Goal: Task Accomplishment & Management: Manage account settings

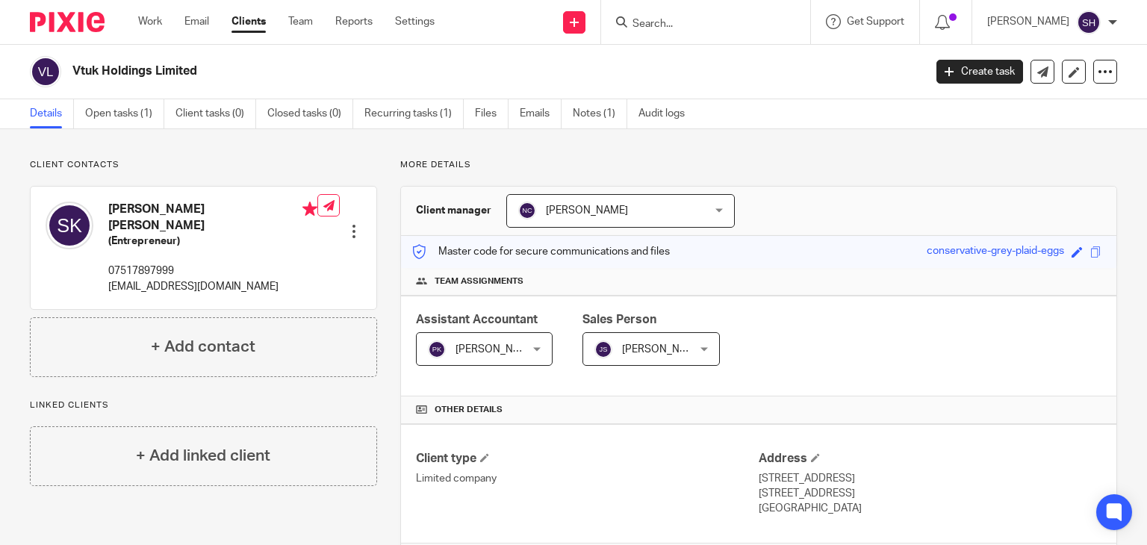
scroll to position [348, 0]
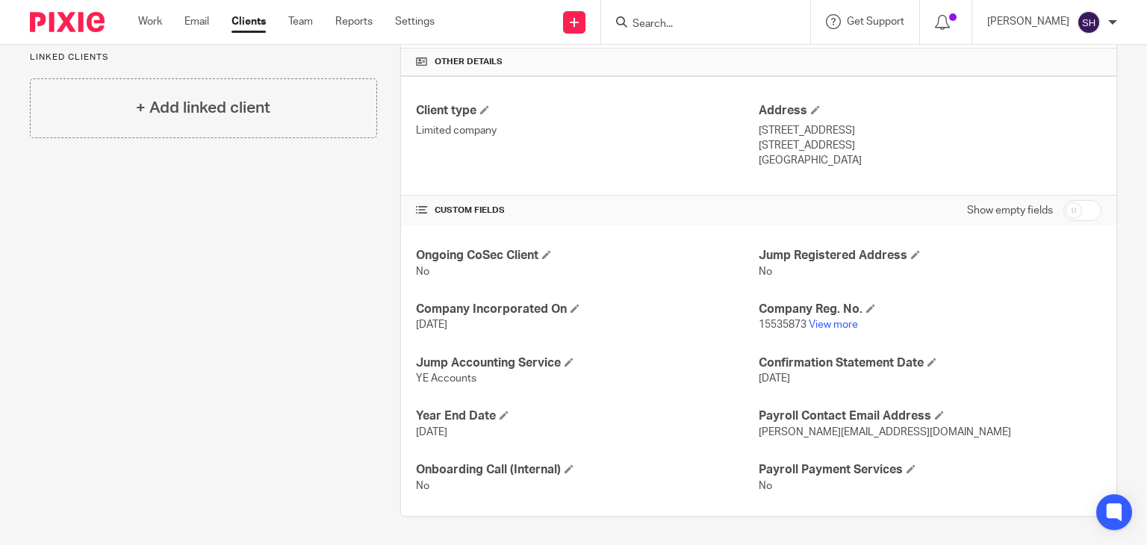
click at [646, 22] on input "Search" at bounding box center [698, 24] width 134 height 13
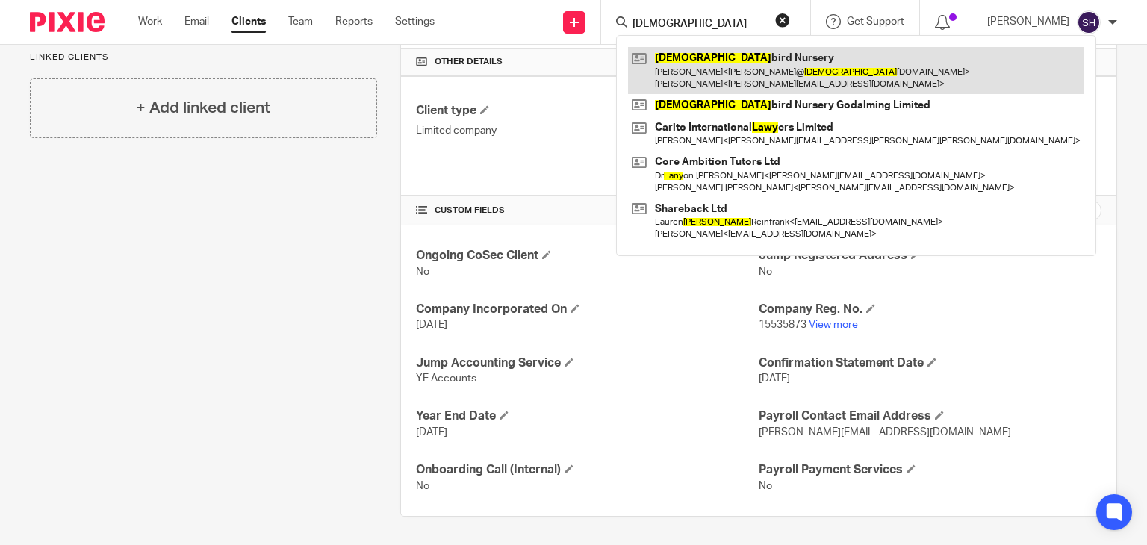
type input "lady"
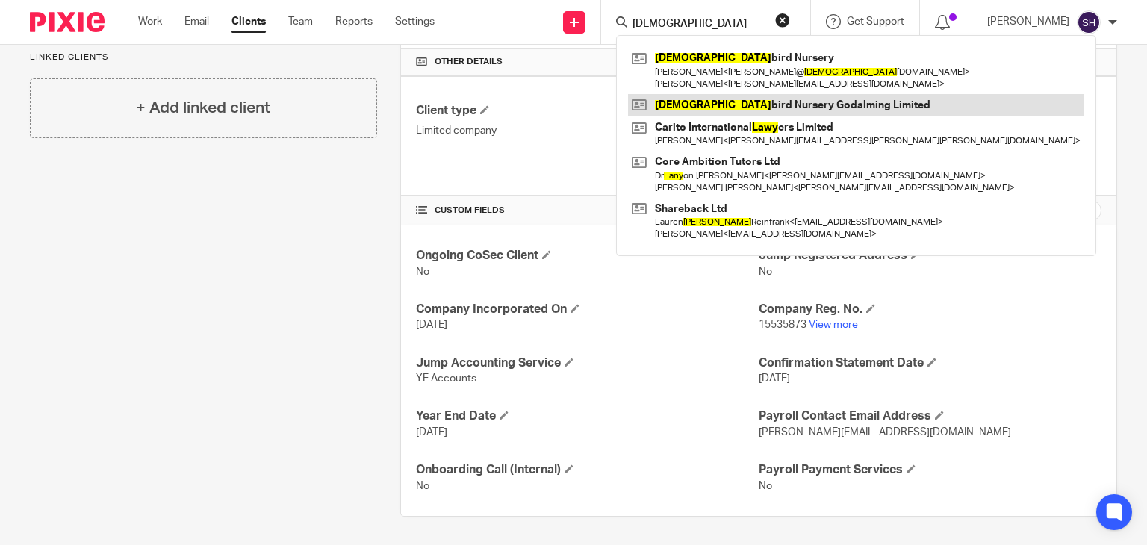
click at [743, 99] on link at bounding box center [856, 105] width 456 height 22
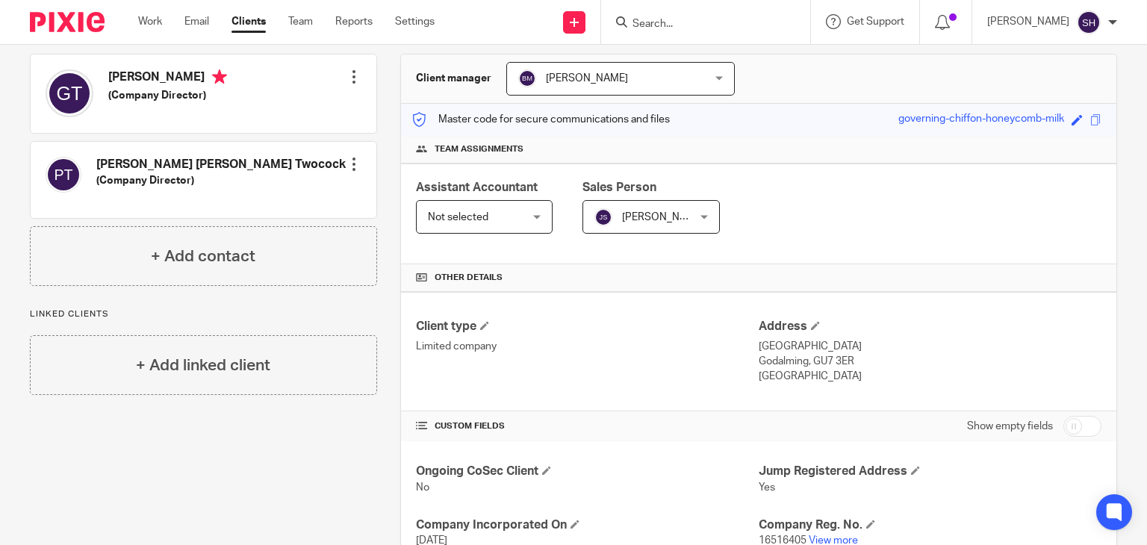
scroll to position [149, 0]
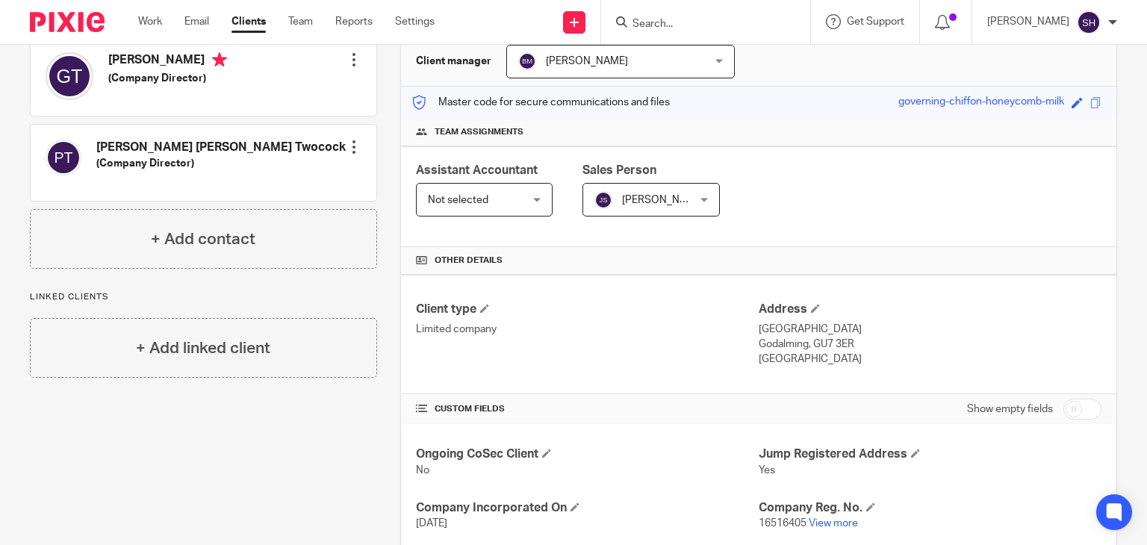
click at [966, 180] on div "Assistant Accountant Not selected Not selected Not selected Aashish A Abinandha…" at bounding box center [758, 196] width 715 height 101
click at [800, 213] on div "Assistant Accountant Not selected Not selected Not selected Aashish A Abinandha…" at bounding box center [758, 196] width 715 height 101
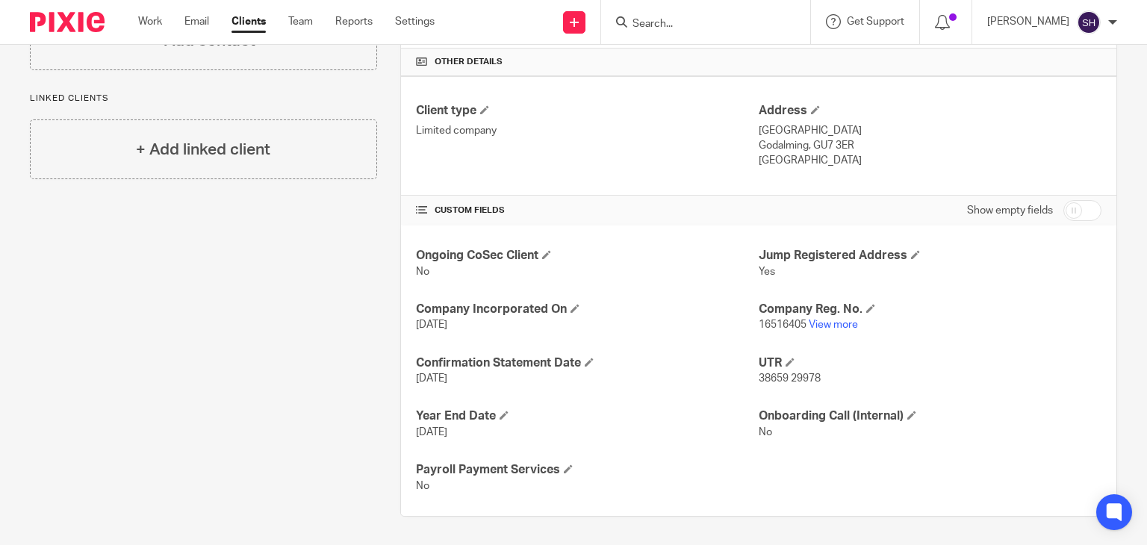
click at [647, 11] on div at bounding box center [705, 22] width 209 height 44
click at [662, 22] on input "Search" at bounding box center [698, 24] width 134 height 13
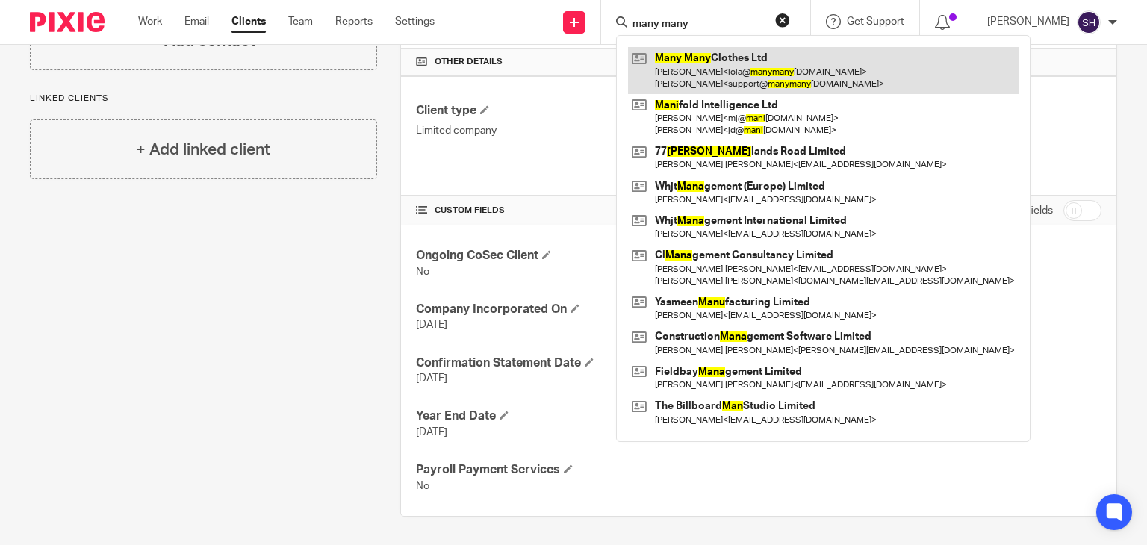
type input "many many"
click at [685, 61] on link at bounding box center [823, 70] width 390 height 46
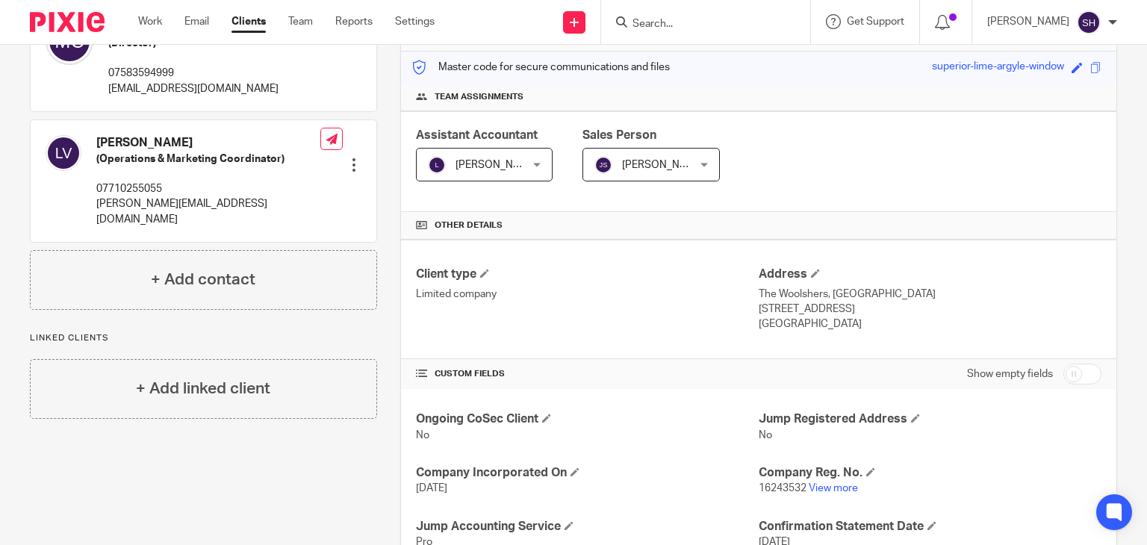
scroll to position [299, 0]
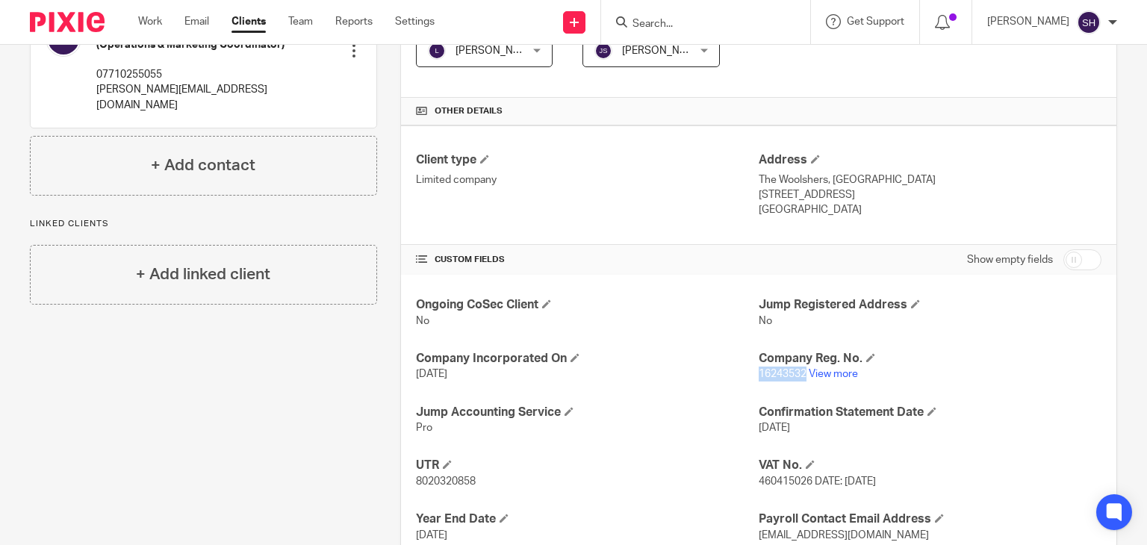
drag, startPoint x: 799, startPoint y: 370, endPoint x: 751, endPoint y: 377, distance: 48.4
click at [758, 377] on span "16243532" at bounding box center [782, 374] width 48 height 10
copy span "16243532"
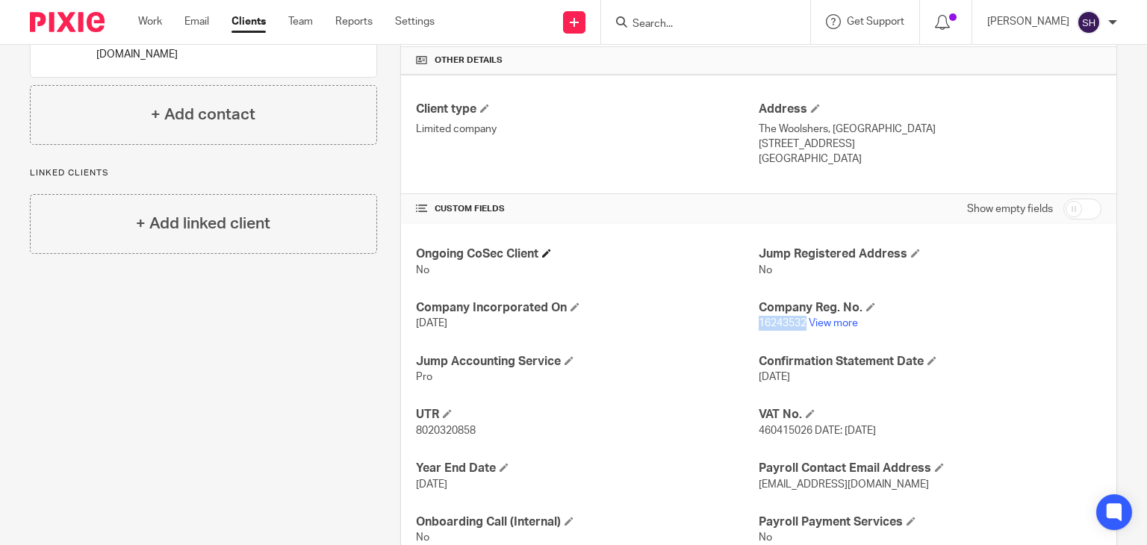
scroll to position [402, 0]
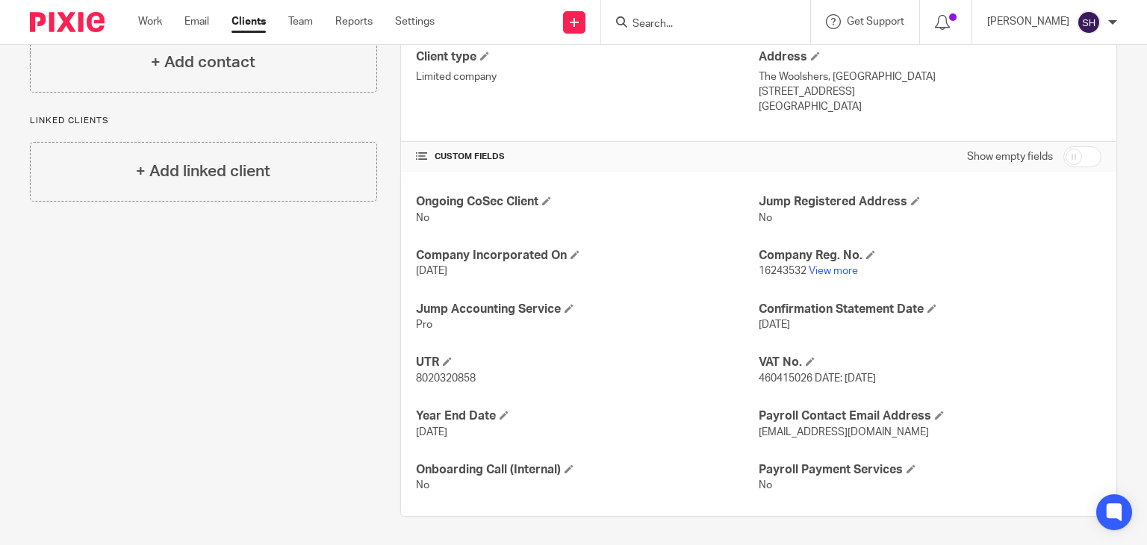
click at [439, 376] on span "8020320858" at bounding box center [446, 378] width 60 height 10
copy span "8020320858"
click at [652, 30] on input "Search" at bounding box center [698, 24] width 134 height 13
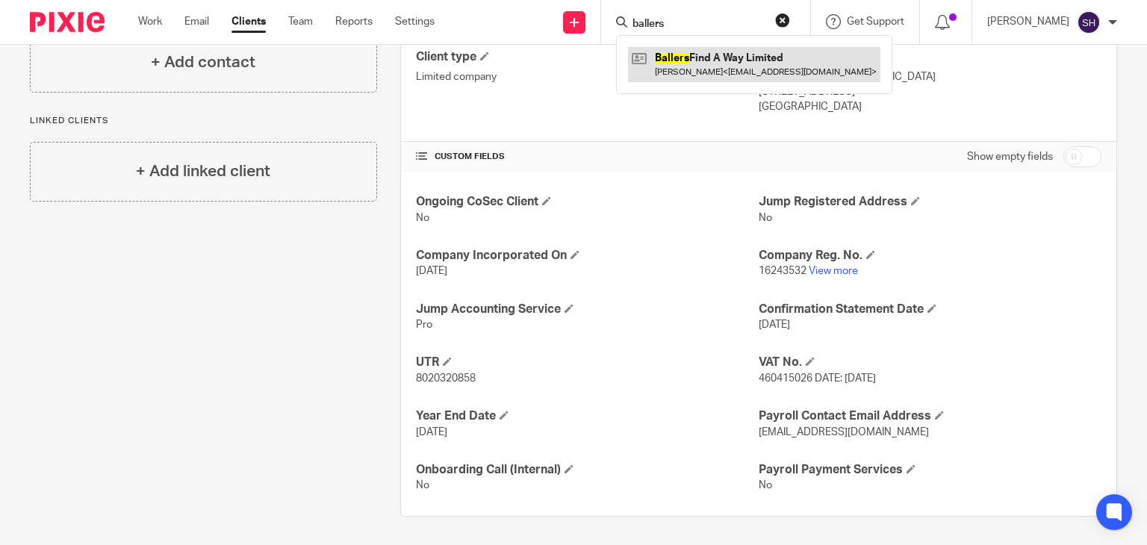
type input "ballers"
click at [702, 60] on link at bounding box center [754, 64] width 252 height 34
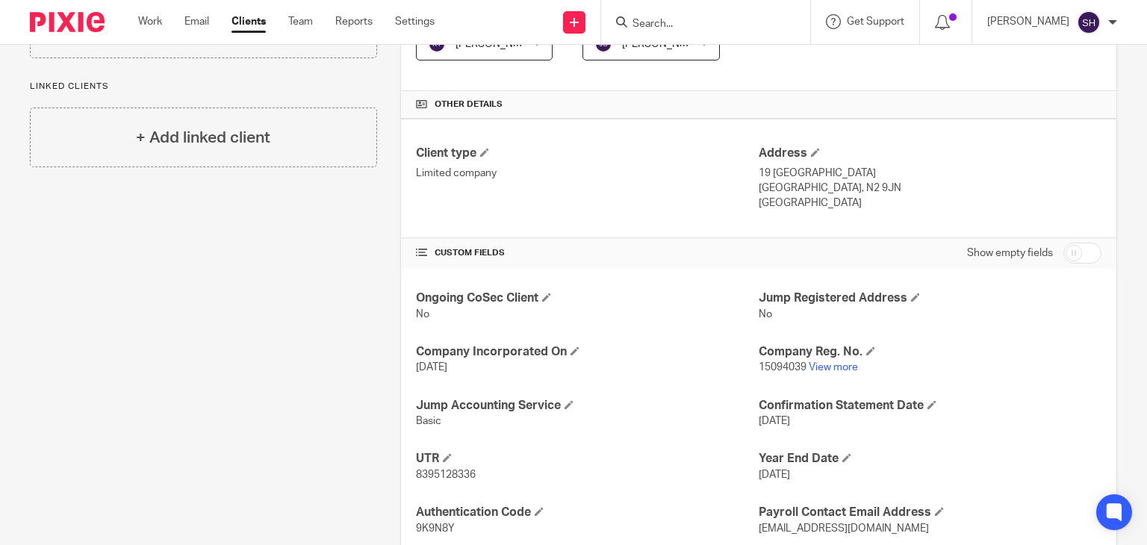
scroll to position [402, 0]
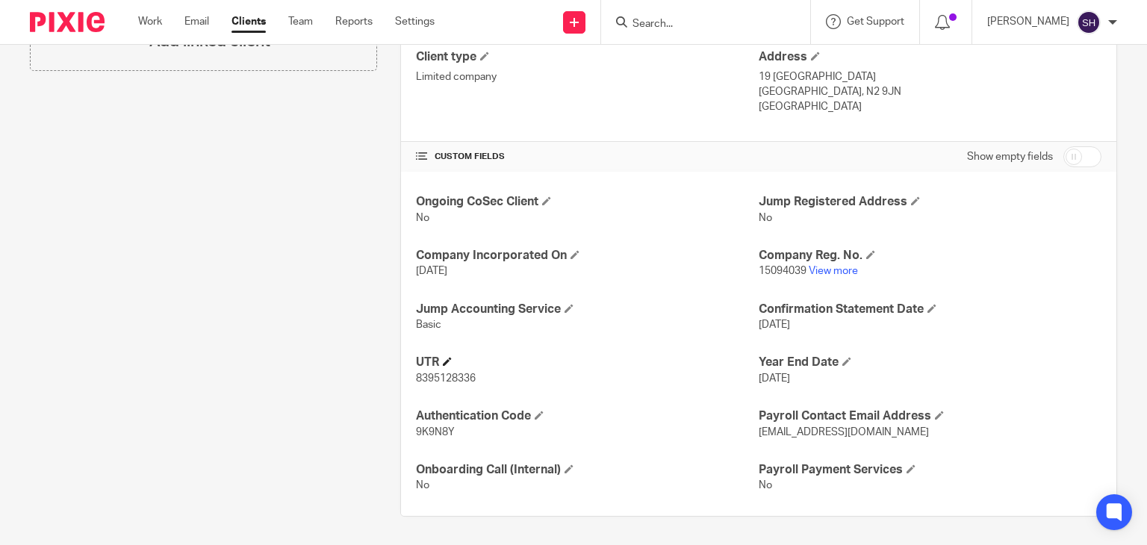
click at [525, 359] on h4 "UTR" at bounding box center [587, 363] width 343 height 16
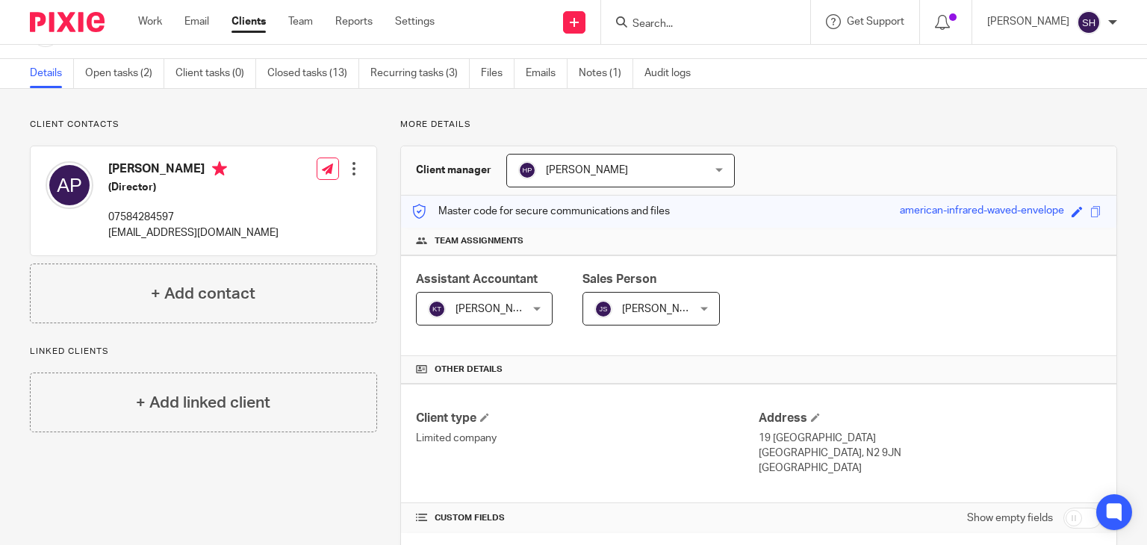
scroll to position [0, 0]
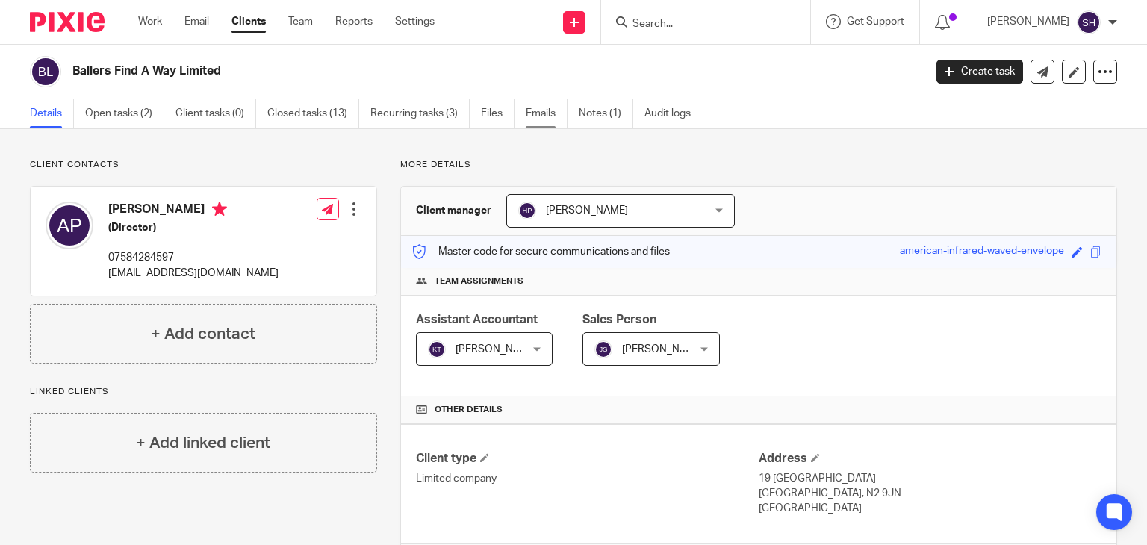
click at [544, 117] on link "Emails" at bounding box center [547, 113] width 42 height 29
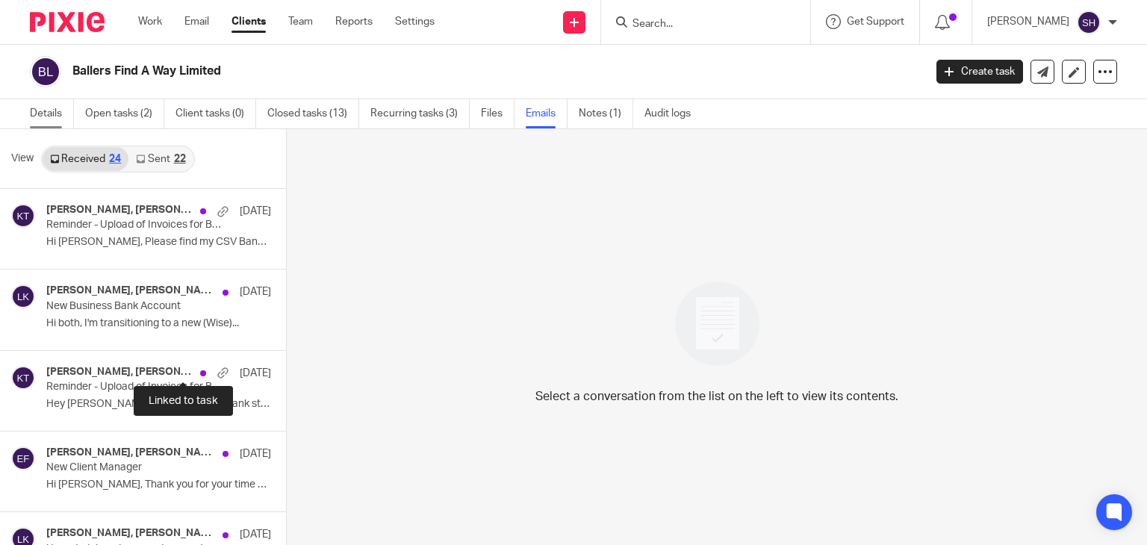
drag, startPoint x: 45, startPoint y: 122, endPoint x: 824, endPoint y: 425, distance: 836.2
click at [45, 122] on link "Details" at bounding box center [52, 113] width 44 height 29
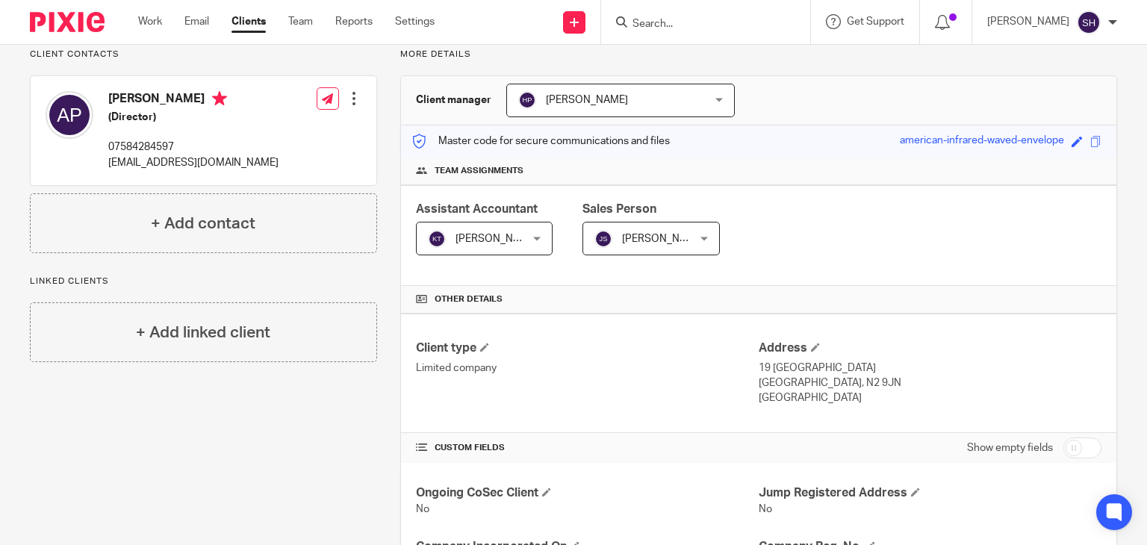
scroll to position [75, 0]
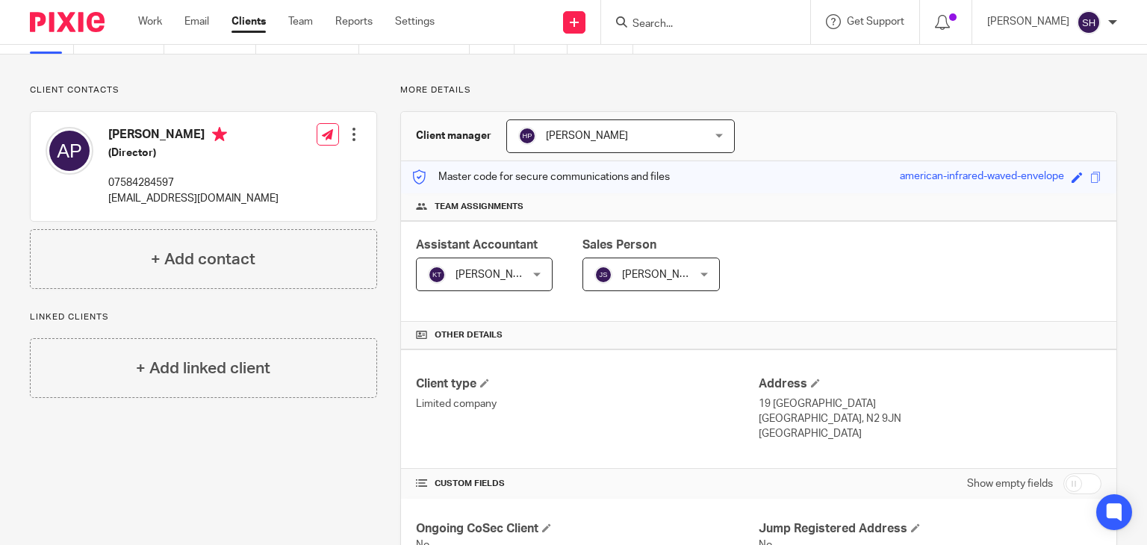
click at [664, 19] on input "Search" at bounding box center [698, 24] width 134 height 13
type input "not"
click at [752, 49] on link at bounding box center [735, 64] width 215 height 34
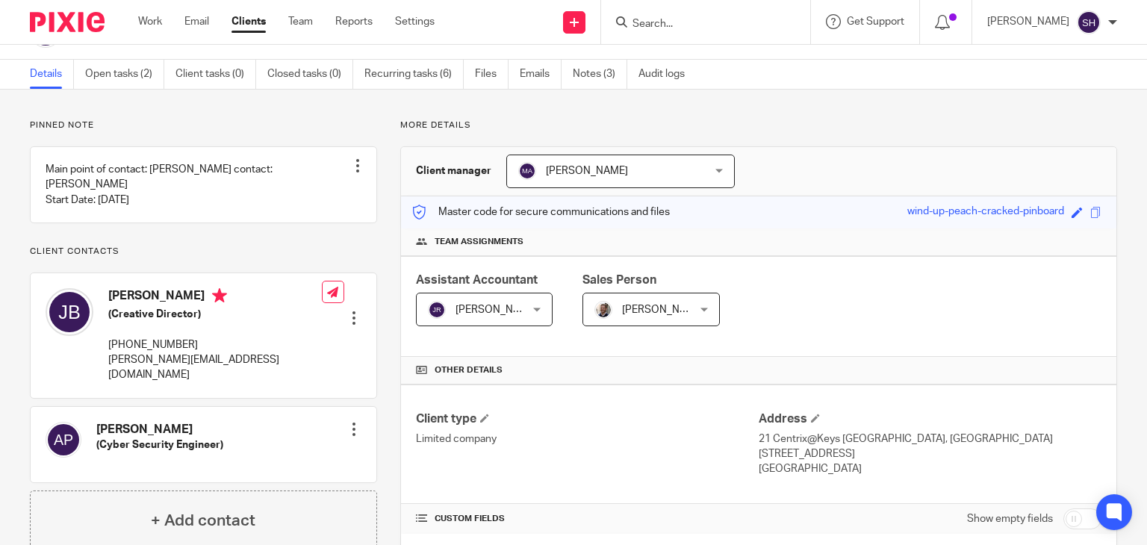
scroll to position [75, 0]
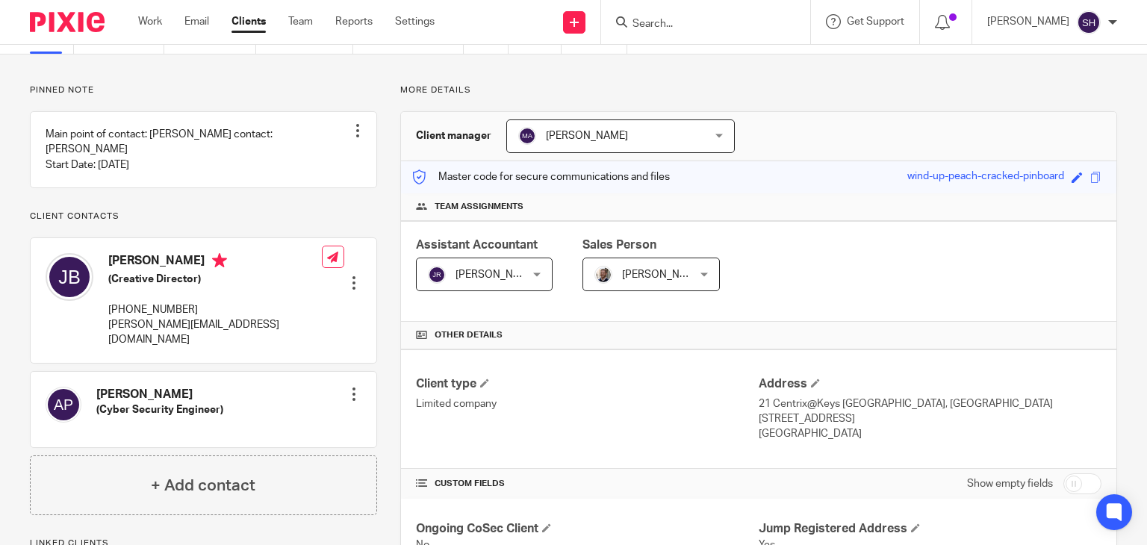
click at [1012, 66] on div "Pinned note Main point of contact: [PERSON_NAME] contact: [PERSON_NAME] Start D…" at bounding box center [573, 490] width 1147 height 873
click at [663, 22] on input "Search" at bounding box center [698, 24] width 134 height 13
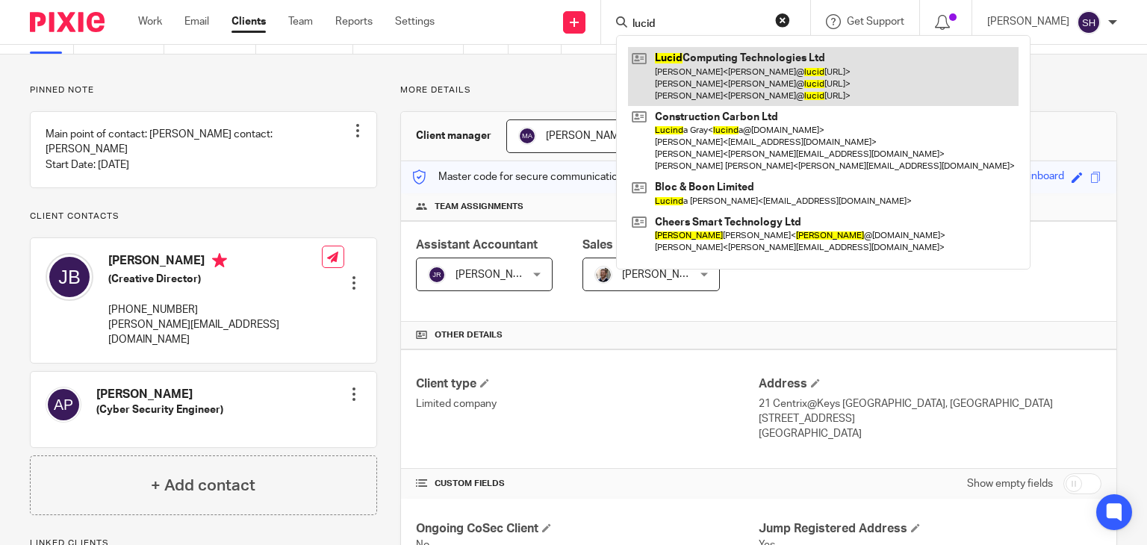
type input "lucid"
click at [757, 70] on link at bounding box center [823, 76] width 390 height 59
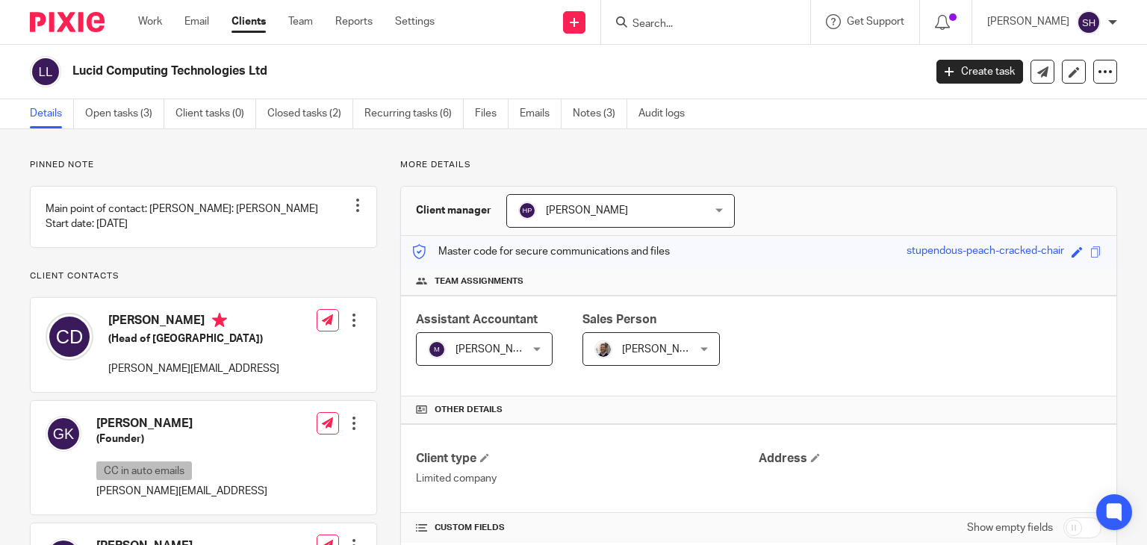
click at [657, 19] on input "Search" at bounding box center [698, 24] width 134 height 13
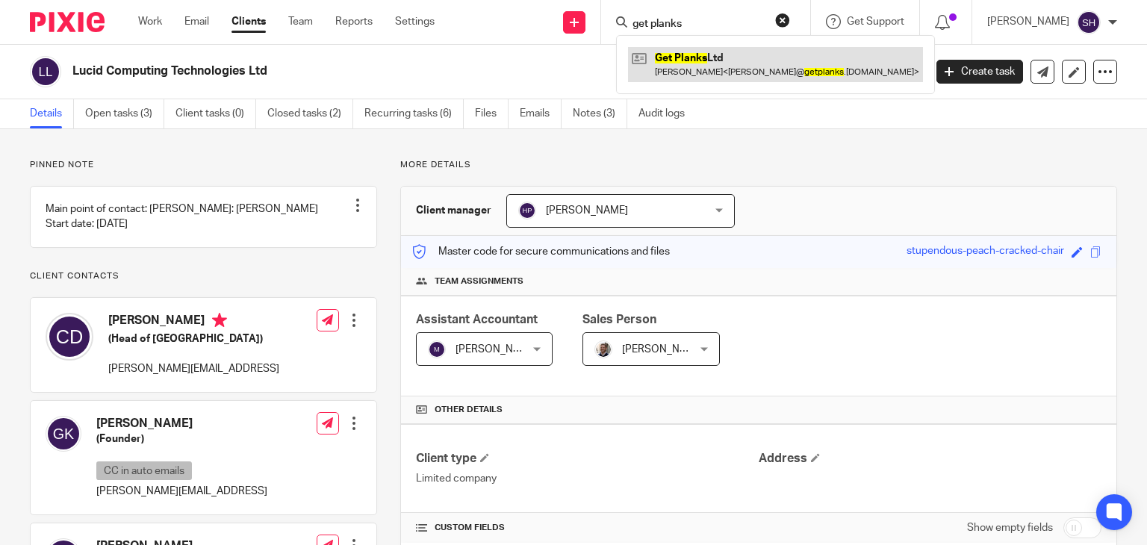
type input "get planks"
click at [697, 57] on link at bounding box center [775, 64] width 295 height 34
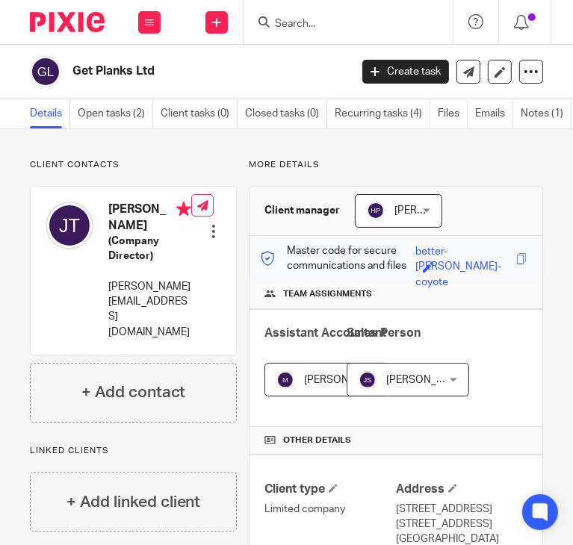
drag, startPoint x: 72, startPoint y: 66, endPoint x: 203, endPoint y: 66, distance: 131.4
click at [203, 66] on h2 "Get Planks Ltd" at bounding box center [178, 71] width 213 height 16
copy h2 "Get Planks Ltd"
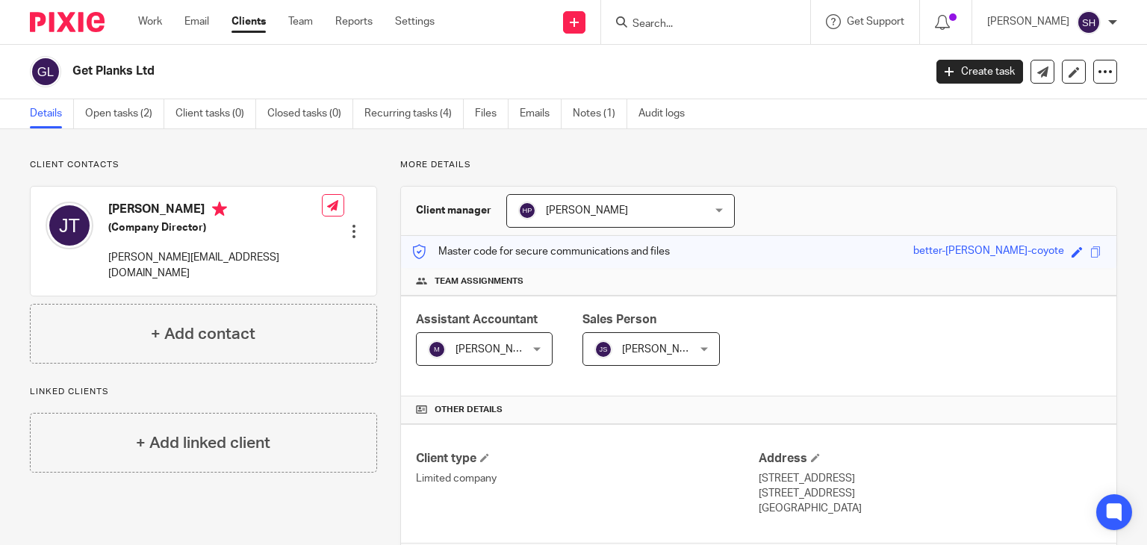
click at [443, 69] on h2 "Get Planks Ltd" at bounding box center [408, 71] width 673 height 16
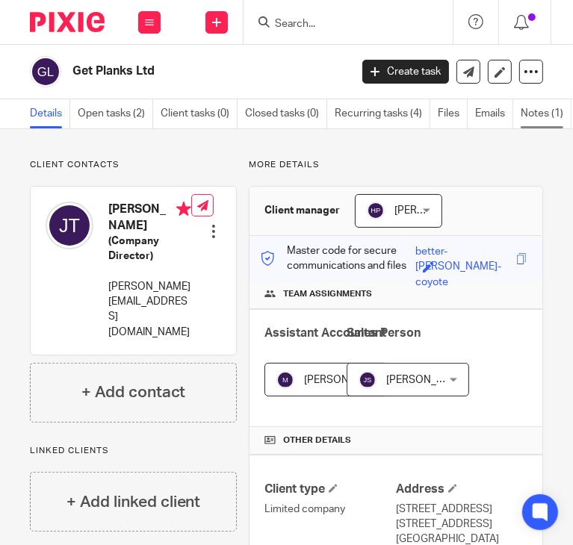
click at [540, 99] on link "Notes (1)" at bounding box center [545, 113] width 51 height 29
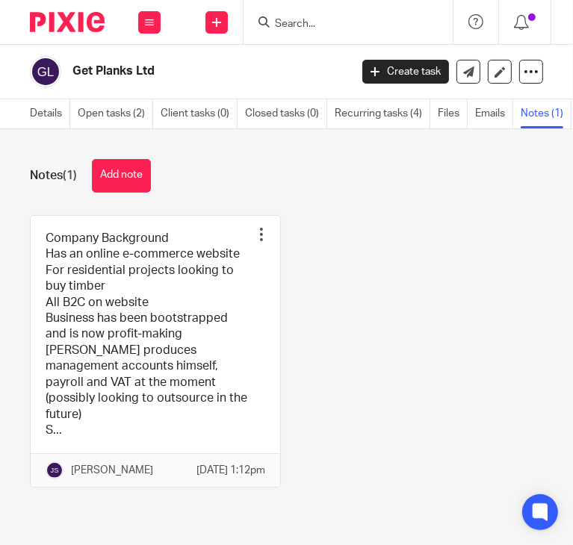
drag, startPoint x: 202, startPoint y: 335, endPoint x: 487, endPoint y: 323, distance: 285.4
click at [202, 335] on link at bounding box center [155, 352] width 249 height 272
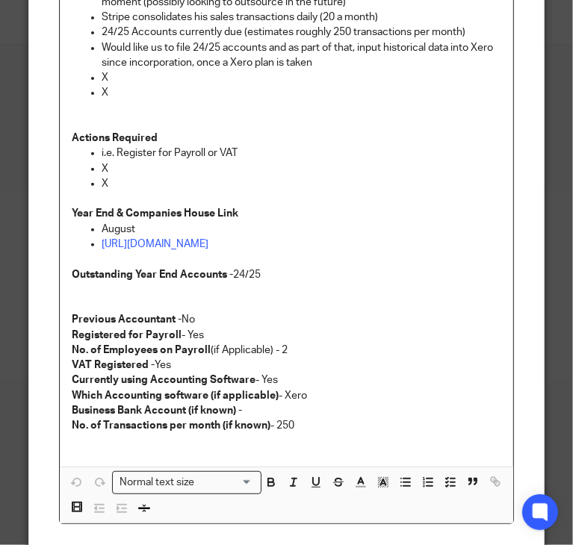
scroll to position [354, 0]
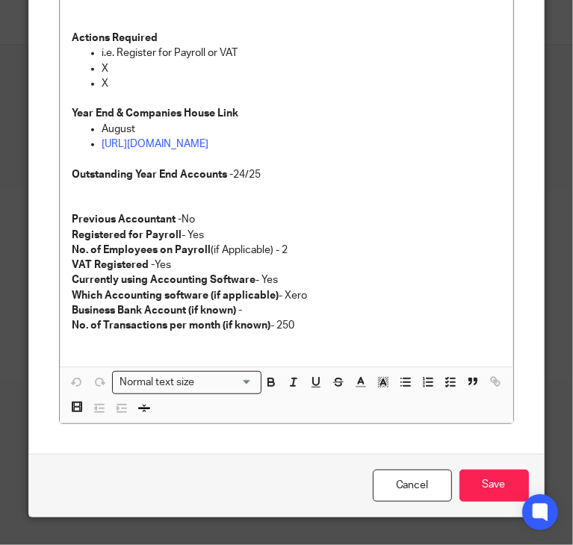
drag, startPoint x: 395, startPoint y: 484, endPoint x: 474, endPoint y: 464, distance: 81.7
click at [396, 483] on link "Cancel" at bounding box center [411, 486] width 79 height 32
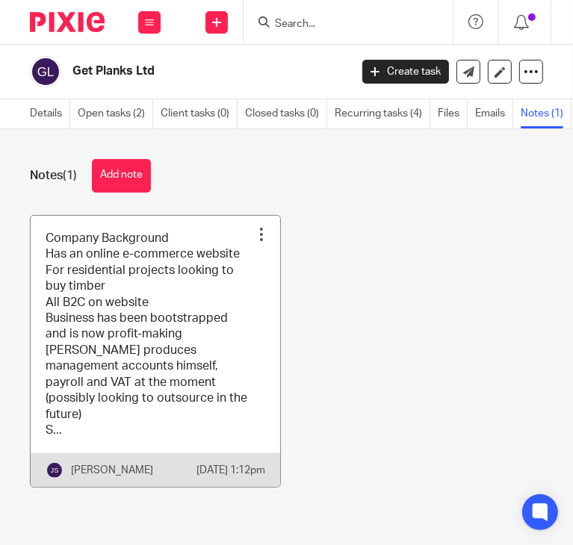
click at [185, 293] on link at bounding box center [155, 352] width 249 height 272
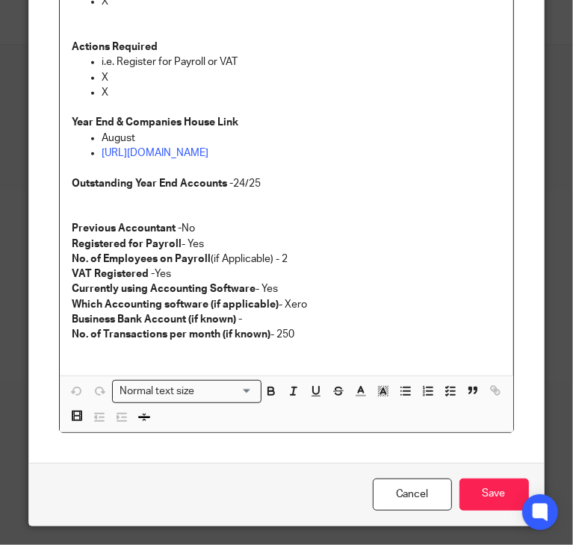
scroll to position [354, 0]
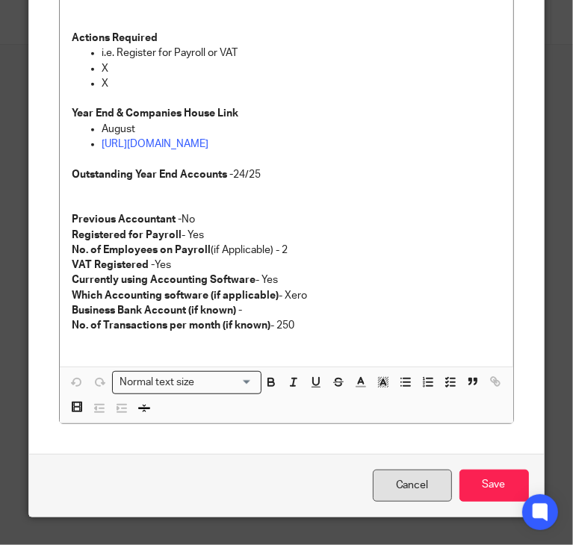
drag, startPoint x: 407, startPoint y: 467, endPoint x: 395, endPoint y: 478, distance: 16.9
click at [407, 470] on link "Cancel" at bounding box center [411, 486] width 79 height 32
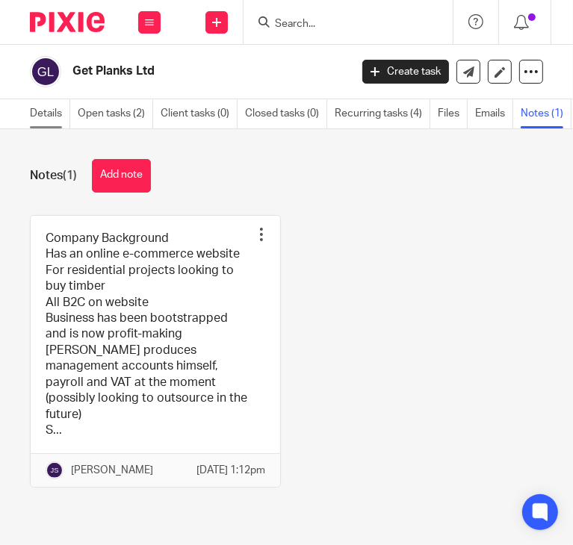
click at [60, 107] on link "Details" at bounding box center [50, 113] width 40 height 29
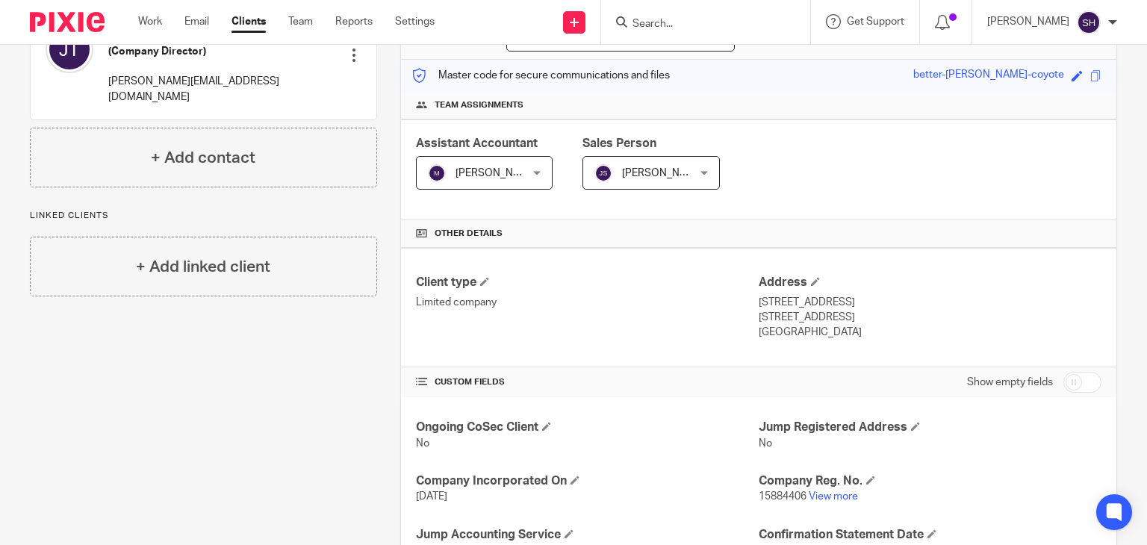
scroll to position [402, 0]
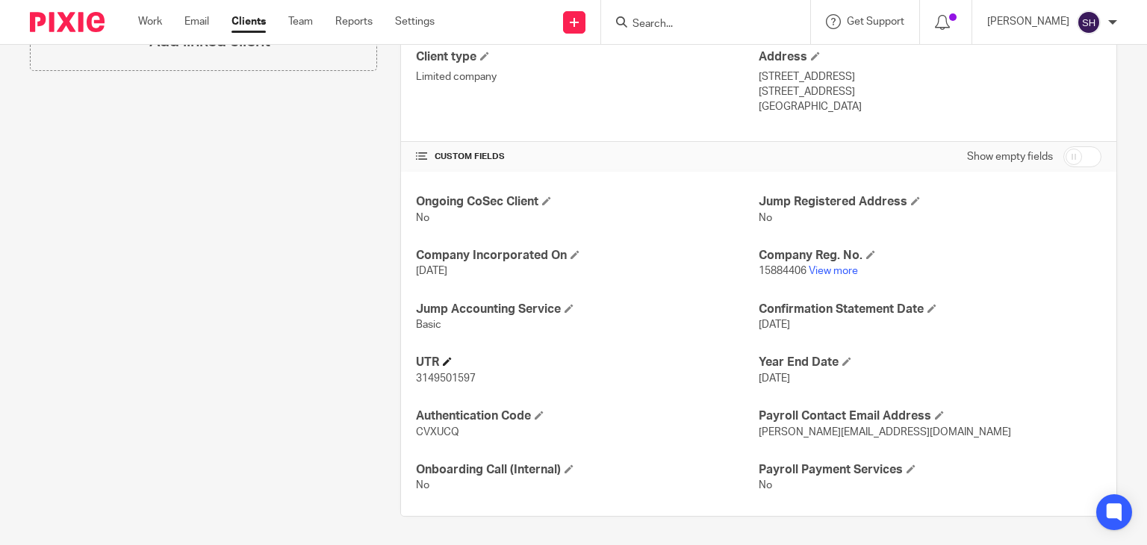
drag, startPoint x: 408, startPoint y: 381, endPoint x: 579, endPoint y: 368, distance: 172.2
click at [572, 368] on div "Ongoing CoSec Client No Jump Registered Address No Company Incorporated On 7 Au…" at bounding box center [758, 344] width 715 height 344
click at [505, 385] on div "Ongoing CoSec Client No Jump Registered Address No Company Incorporated On 7 Au…" at bounding box center [758, 344] width 715 height 344
drag, startPoint x: 478, startPoint y: 372, endPoint x: 391, endPoint y: 390, distance: 88.6
click at [391, 390] on div "More details Client manager Hely Patel Hely Patel Aashish A Abinandhana P.K Abi…" at bounding box center [747, 136] width 740 height 759
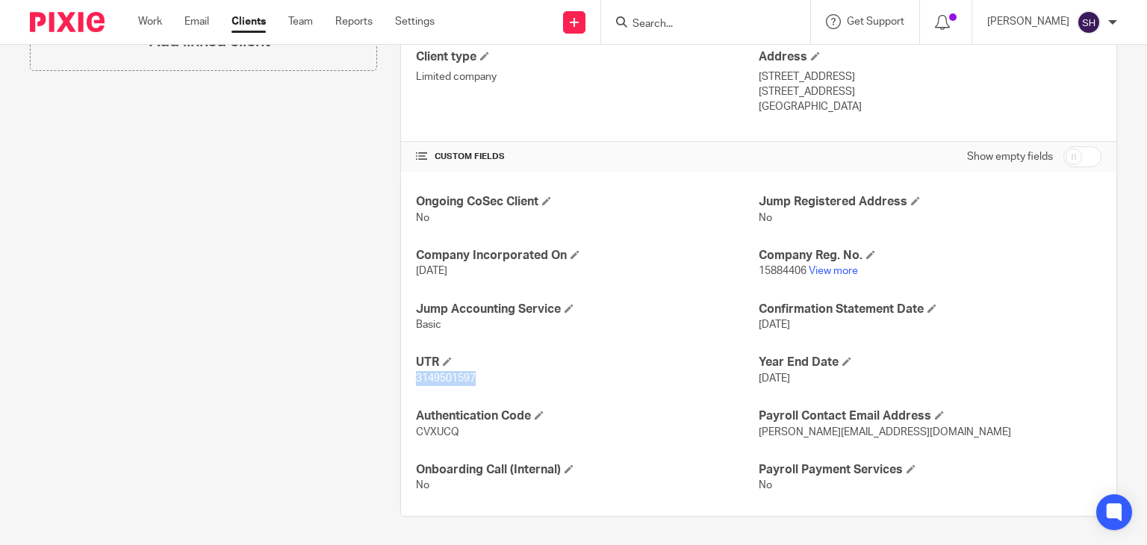
copy span "3149501597"
drag, startPoint x: 799, startPoint y: 271, endPoint x: 752, endPoint y: 279, distance: 47.0
click at [572, 279] on div "Ongoing CoSec Client No Jump Registered Address No Company Incorporated On 7 Au…" at bounding box center [758, 344] width 715 height 344
copy span "15884406"
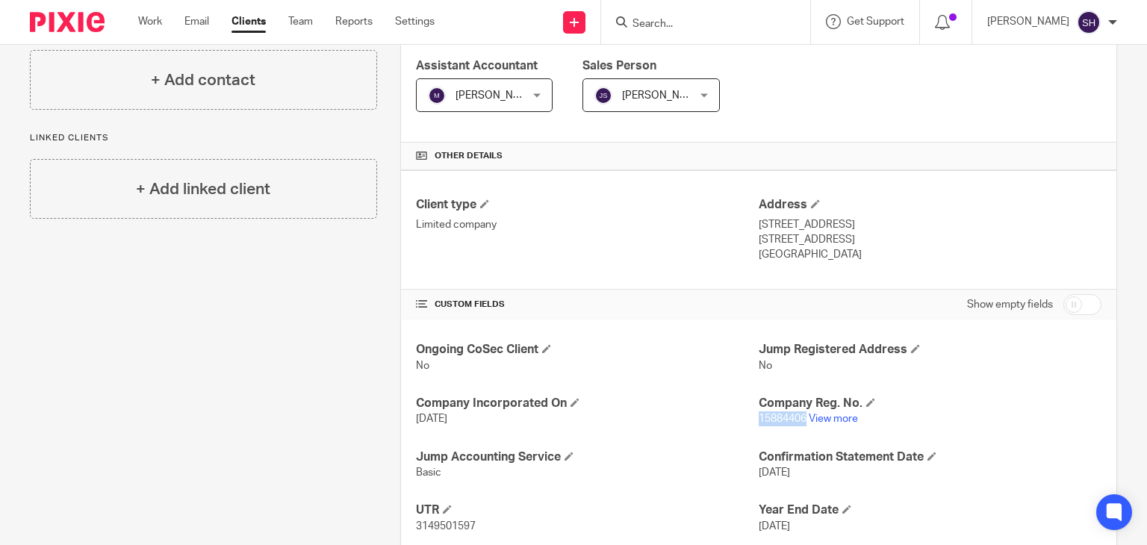
scroll to position [0, 0]
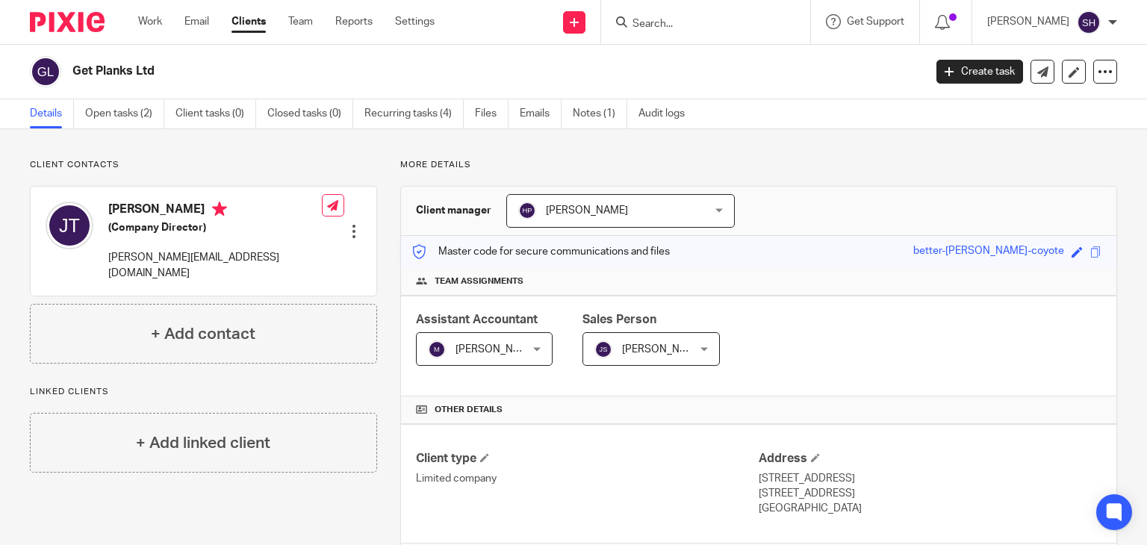
drag, startPoint x: 75, startPoint y: 69, endPoint x: 181, endPoint y: 72, distance: 105.3
click at [181, 72] on h2 "Get Planks Ltd" at bounding box center [408, 71] width 673 height 16
copy h2 "Get Planks Ltd"
click at [572, 116] on link "Notes (1)" at bounding box center [600, 113] width 54 height 29
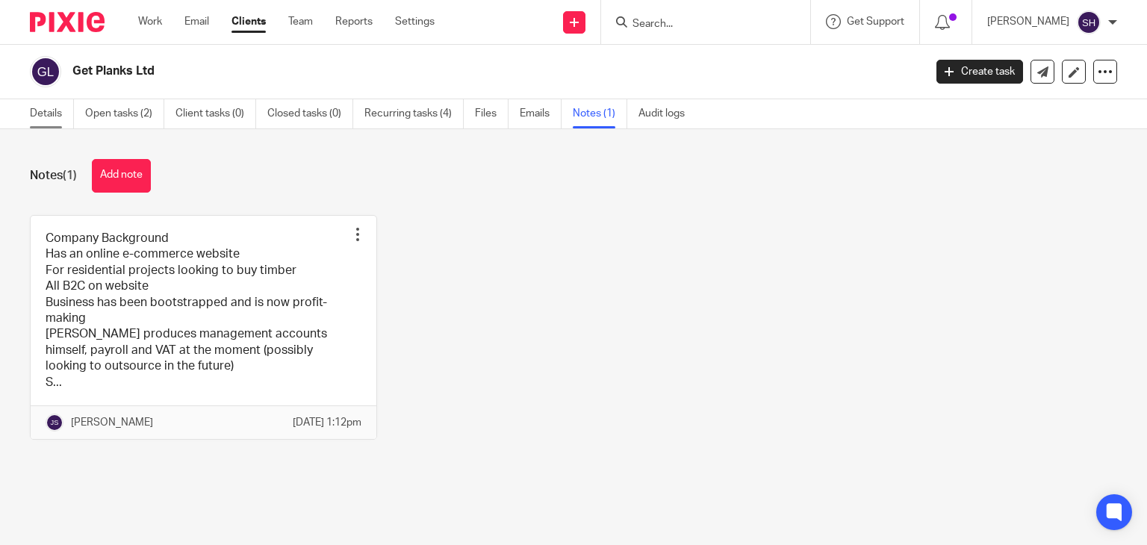
click at [40, 112] on link "Details" at bounding box center [52, 113] width 44 height 29
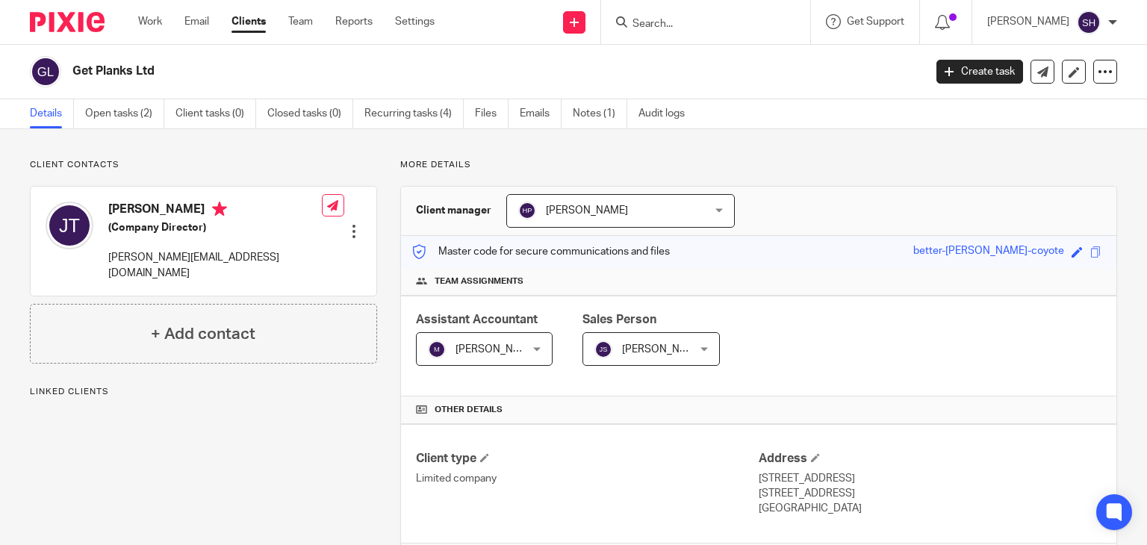
drag, startPoint x: 591, startPoint y: 116, endPoint x: 667, endPoint y: 143, distance: 80.7
click at [591, 117] on link "Notes (1)" at bounding box center [600, 113] width 54 height 29
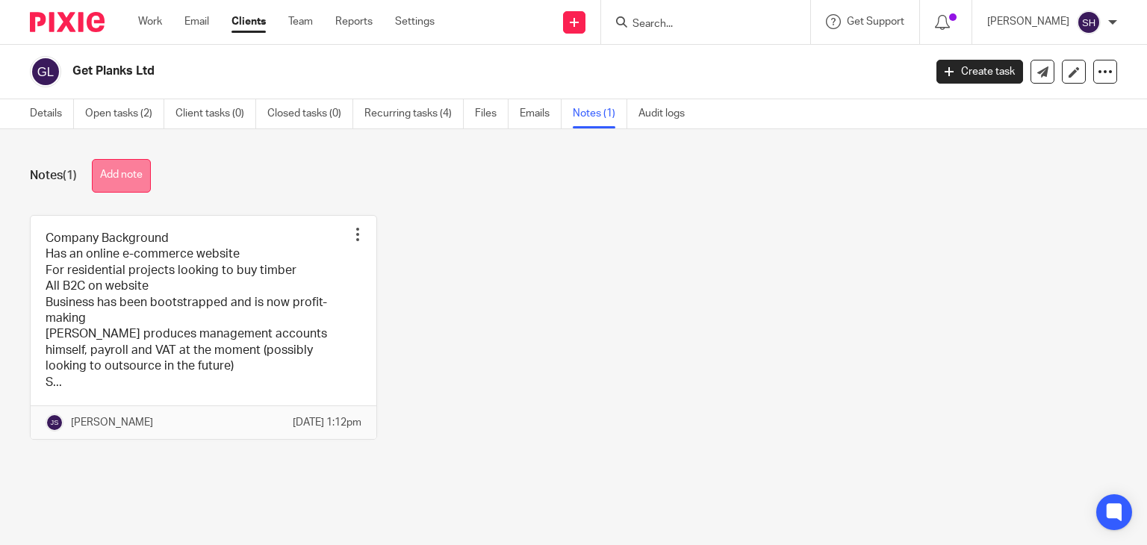
click at [125, 174] on button "Add note" at bounding box center [121, 176] width 59 height 34
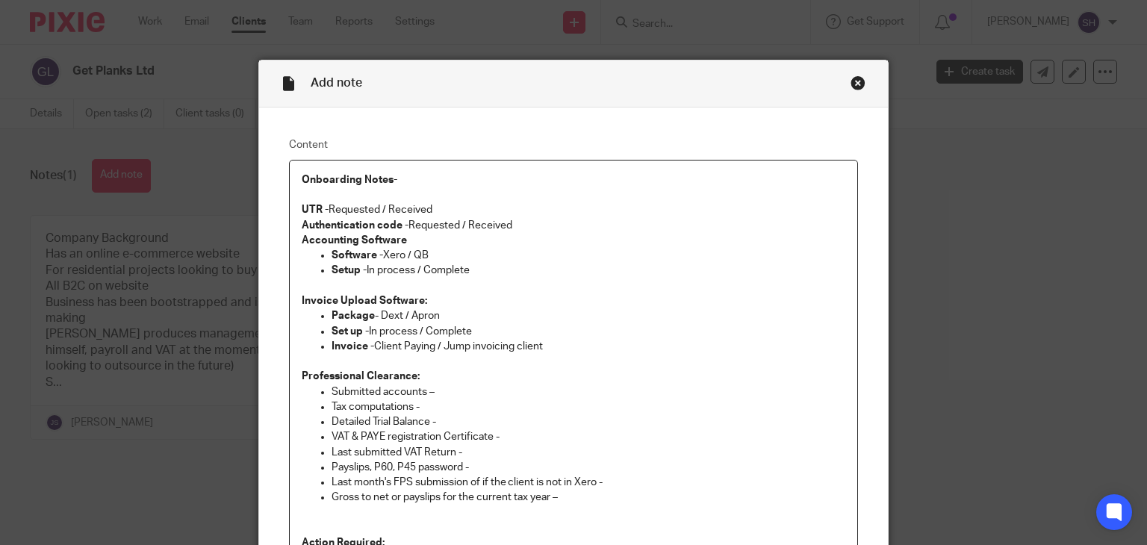
scroll to position [37, 0]
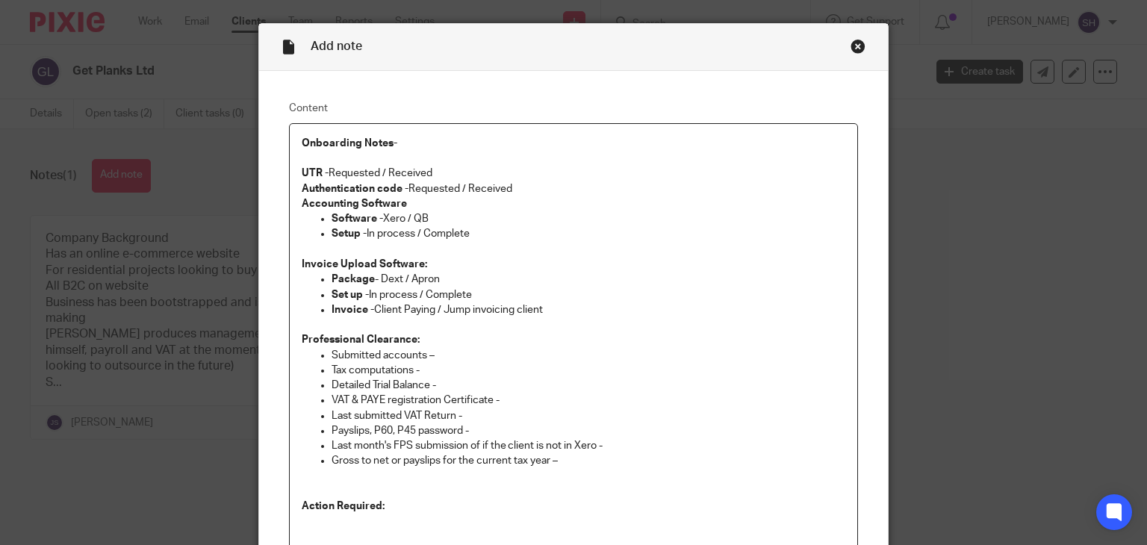
click at [526, 181] on p "Authentication code - Requested / Received" at bounding box center [574, 188] width 544 height 15
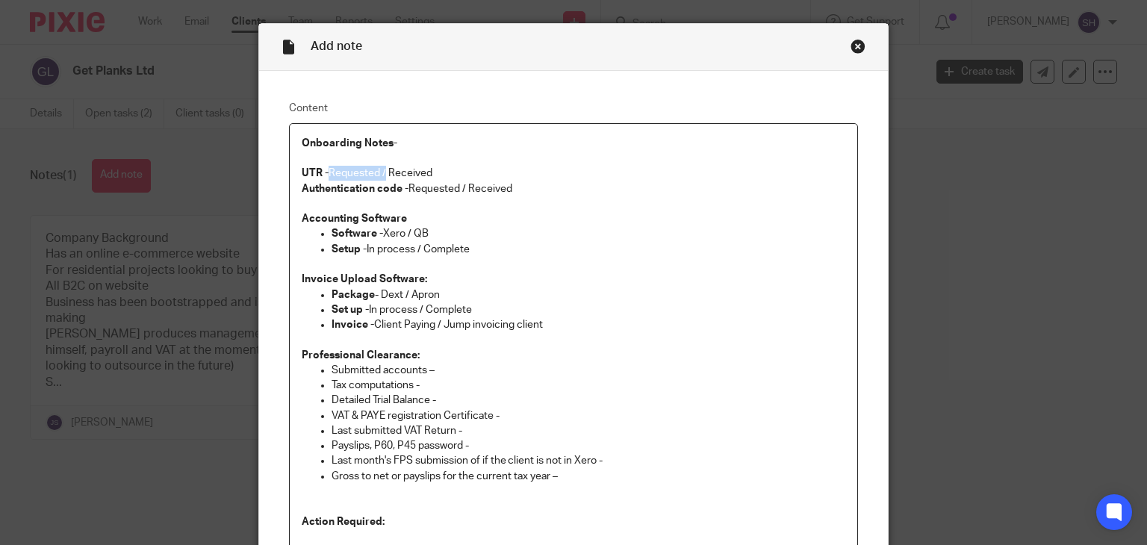
drag, startPoint x: 325, startPoint y: 168, endPoint x: 379, endPoint y: 166, distance: 54.5
click at [379, 168] on p "UTR - Requested / Received" at bounding box center [574, 173] width 544 height 15
drag, startPoint x: 405, startPoint y: 183, endPoint x: 460, endPoint y: 183, distance: 54.5
click at [460, 183] on p "Authentication code - Requested / Received" at bounding box center [574, 188] width 544 height 15
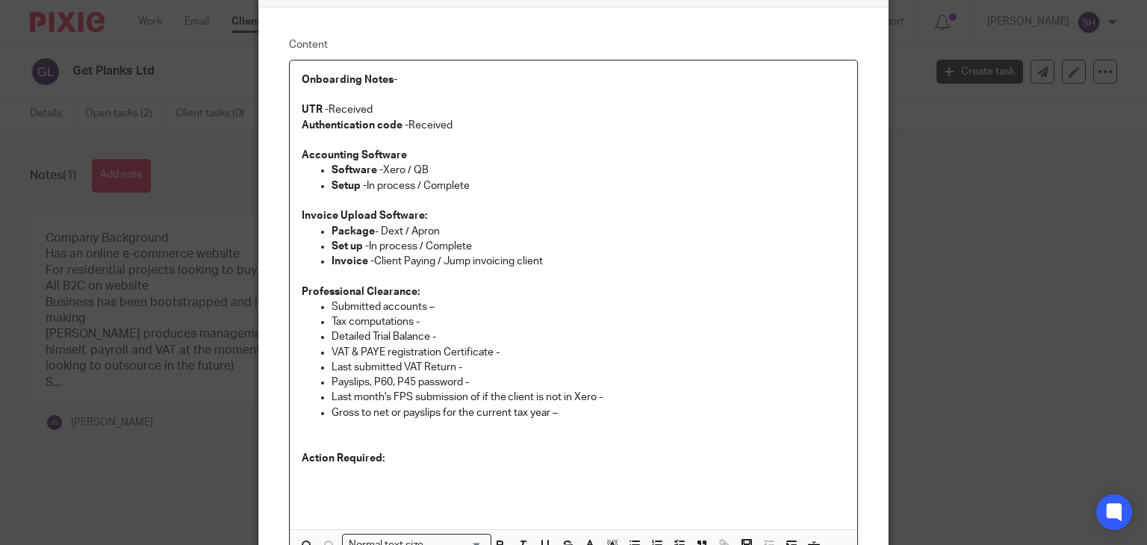
scroll to position [186, 0]
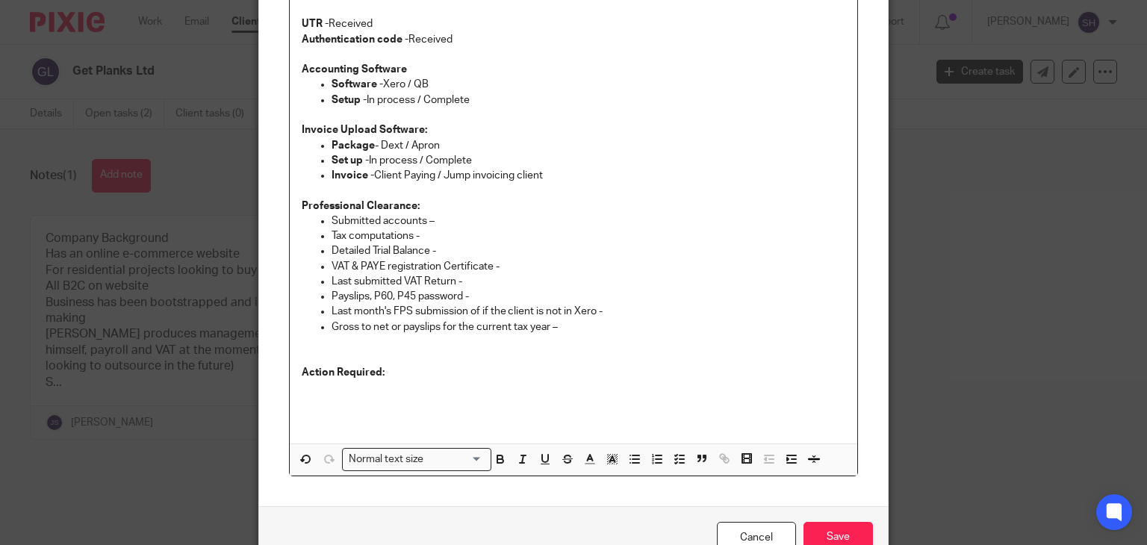
click at [387, 97] on p "Setup - In process / Complete" at bounding box center [588, 100] width 514 height 15
drag, startPoint x: 484, startPoint y: 168, endPoint x: 511, endPoint y: 281, distance: 116.6
click at [489, 199] on div "Onboarding Notes-   UTR - Received Authentication code - Received Accounting So…" at bounding box center [574, 209] width 568 height 469
drag, startPoint x: 518, startPoint y: 297, endPoint x: 577, endPoint y: 373, distance: 96.3
click at [523, 308] on div "Onboarding Notes-   UTR - Received Authentication code - Received Accounting So…" at bounding box center [574, 209] width 568 height 469
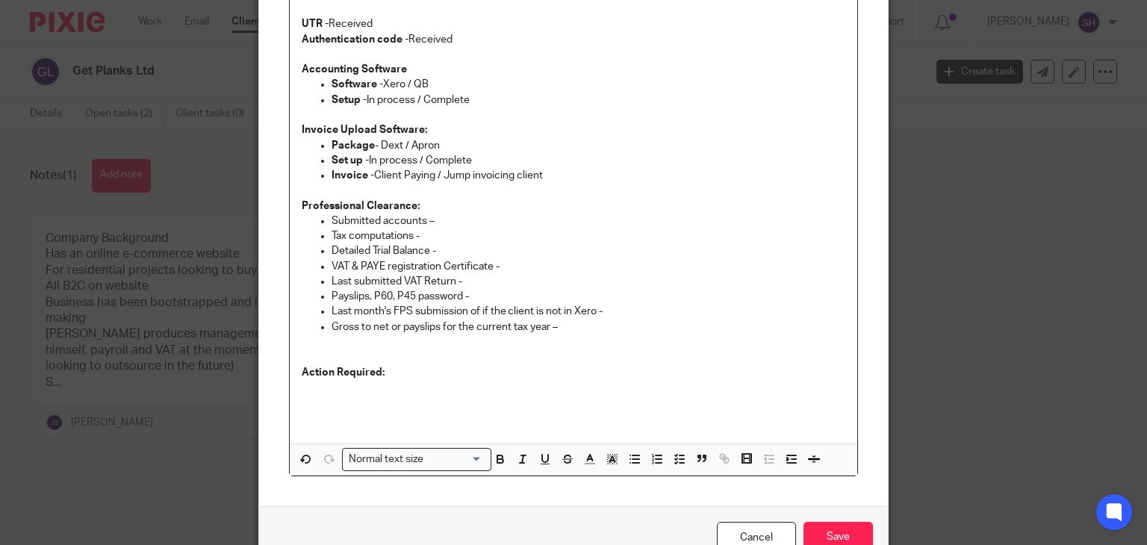
click at [580, 375] on p "Action Required:" at bounding box center [574, 372] width 544 height 15
drag, startPoint x: 403, startPoint y: 78, endPoint x: 459, endPoint y: 81, distance: 56.1
click at [459, 81] on p "Software - Xero / QB" at bounding box center [588, 84] width 514 height 15
drag, startPoint x: 363, startPoint y: 94, endPoint x: 419, endPoint y: 96, distance: 56.0
click at [419, 96] on p "Setup - In process / Complete" at bounding box center [588, 100] width 514 height 15
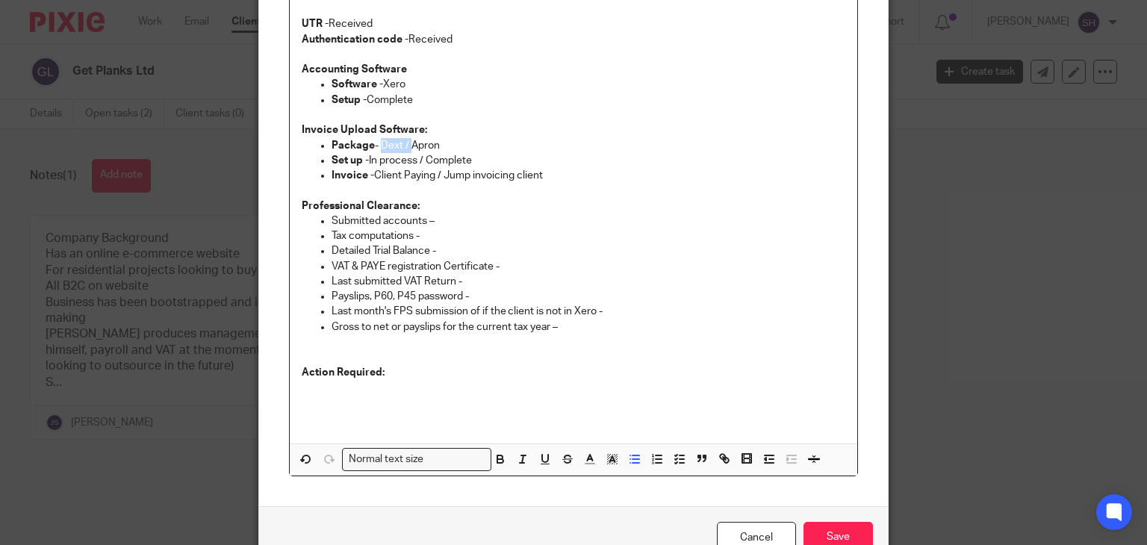
drag, startPoint x: 375, startPoint y: 143, endPoint x: 405, endPoint y: 143, distance: 29.9
click at [405, 143] on p "Package - Dext / Apron" at bounding box center [588, 145] width 514 height 15
drag, startPoint x: 365, startPoint y: 160, endPoint x: 420, endPoint y: 152, distance: 55.1
click at [420, 153] on p "Set up - In process / Complete" at bounding box center [588, 160] width 514 height 15
drag, startPoint x: 369, startPoint y: 175, endPoint x: 440, endPoint y: 175, distance: 70.9
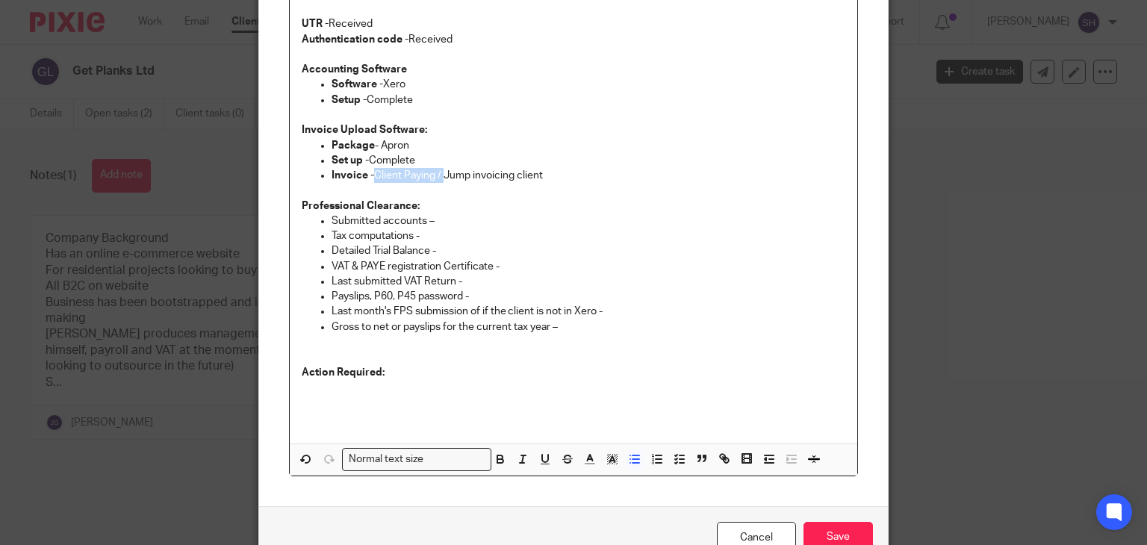
click at [440, 175] on p "Invoice - Client Paying / Jump invoicing client" at bounding box center [588, 175] width 514 height 15
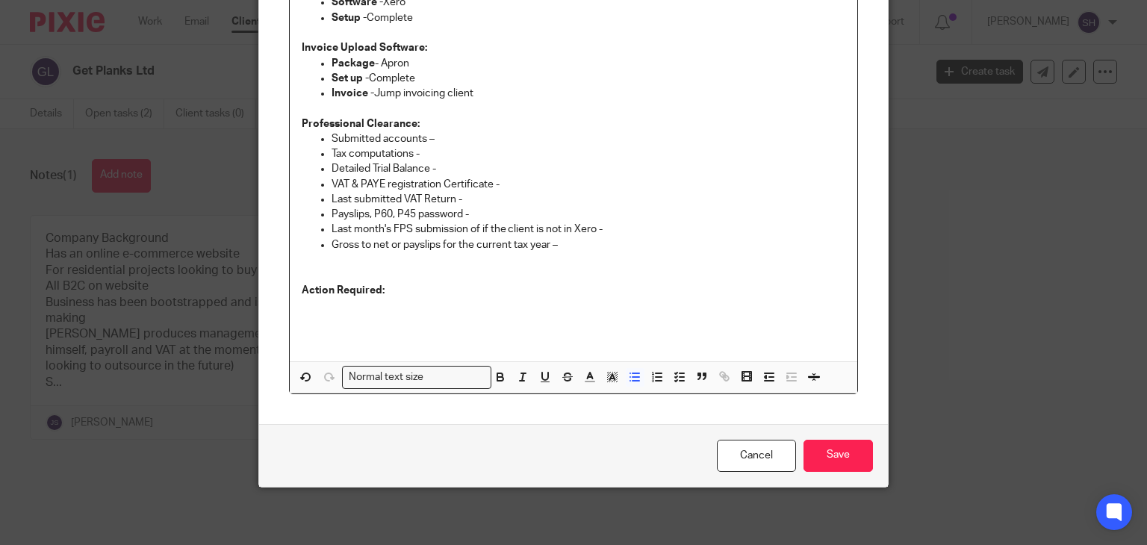
scroll to position [269, 0]
click at [514, 302] on p at bounding box center [574, 304] width 544 height 15
drag, startPoint x: 841, startPoint y: 452, endPoint x: 597, endPoint y: 437, distance: 243.8
click at [840, 452] on input "Save" at bounding box center [837, 455] width 69 height 32
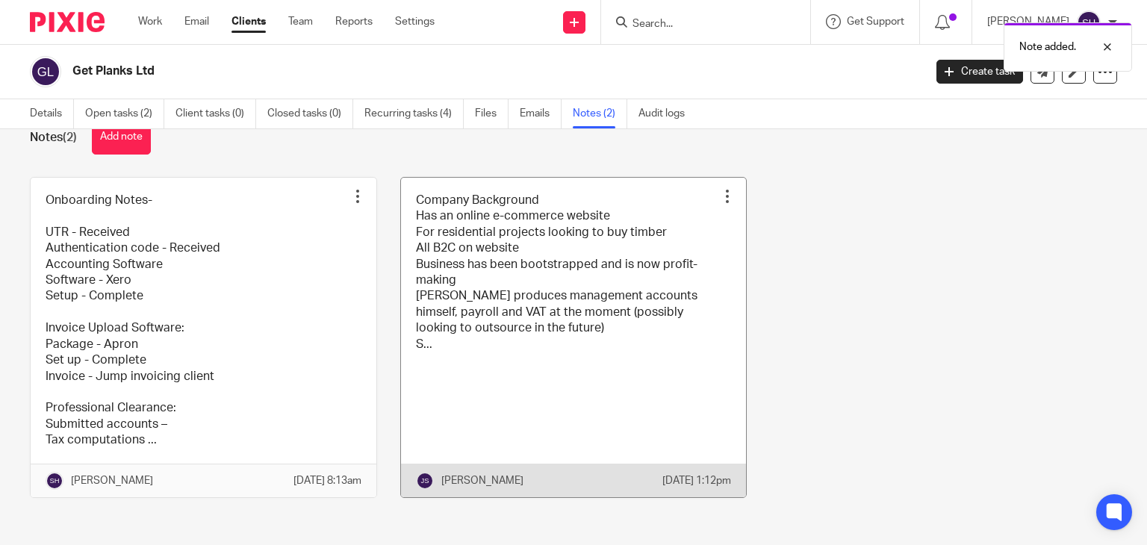
scroll to position [59, 0]
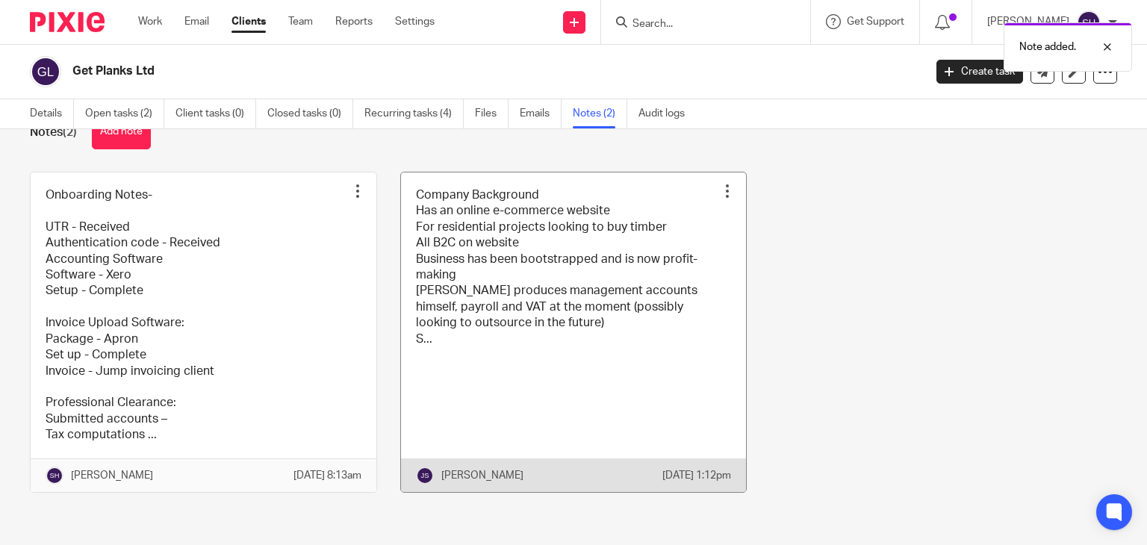
click at [536, 314] on link at bounding box center [574, 331] width 346 height 319
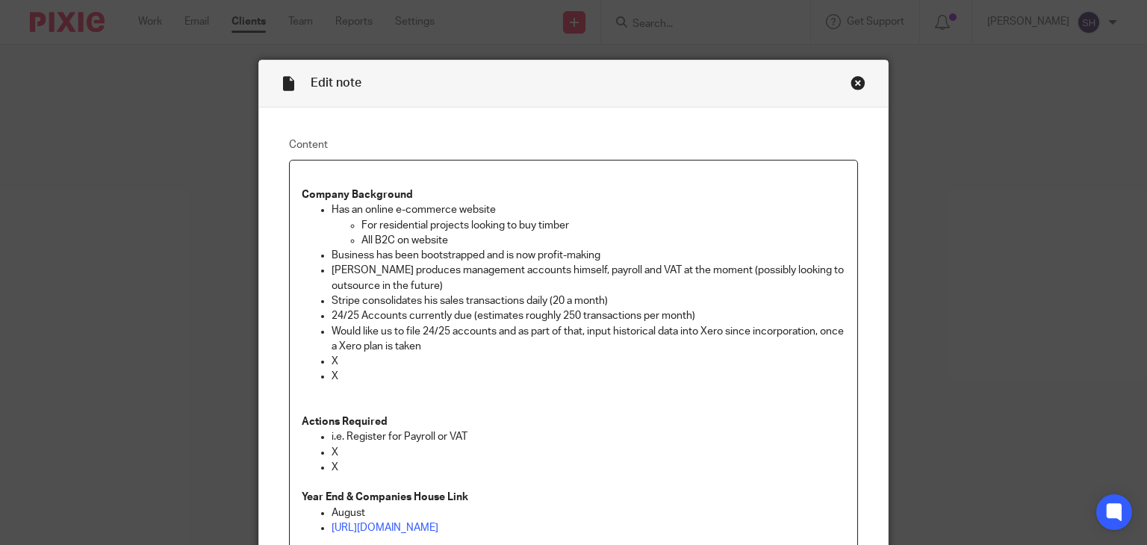
scroll to position [389, 0]
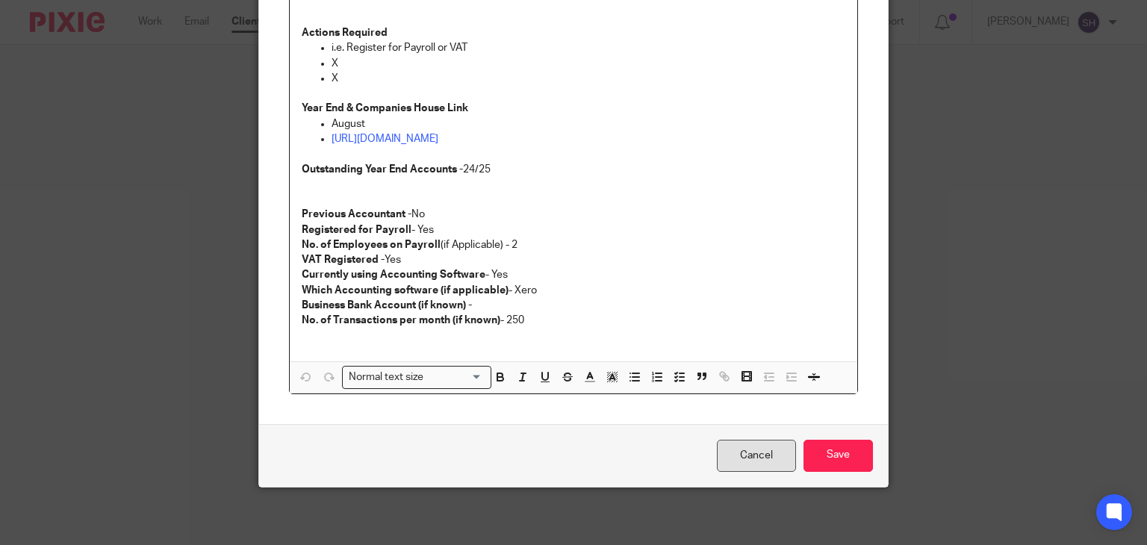
click at [723, 454] on link "Cancel" at bounding box center [756, 456] width 79 height 32
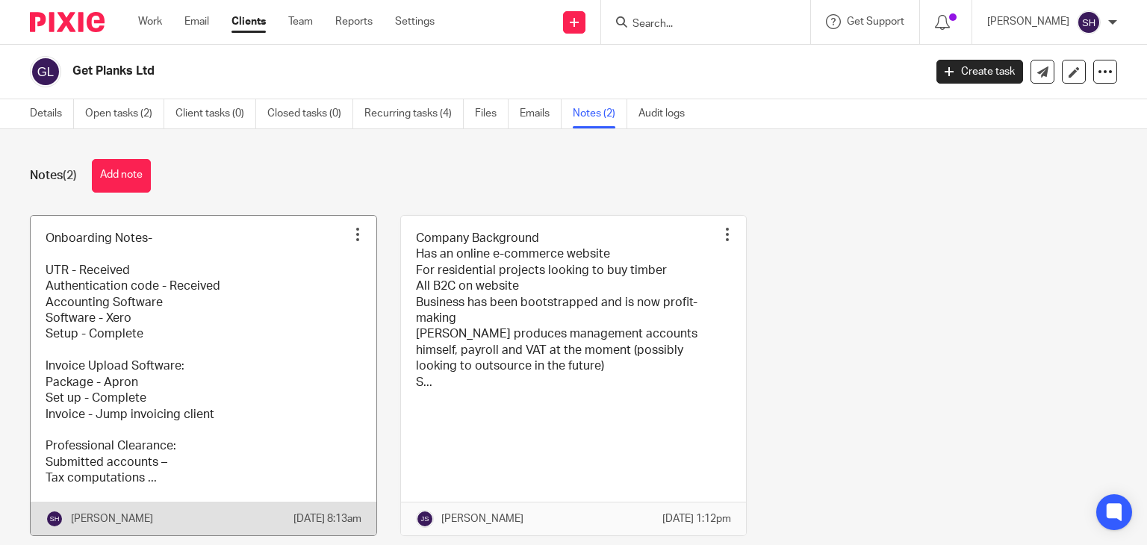
click at [206, 329] on link at bounding box center [204, 375] width 346 height 319
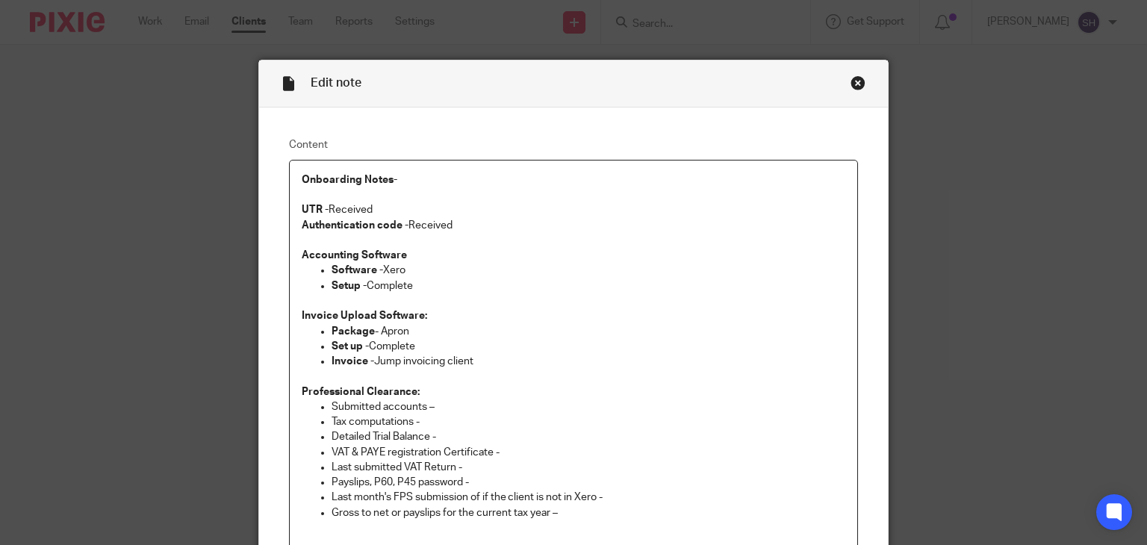
scroll to position [269, 0]
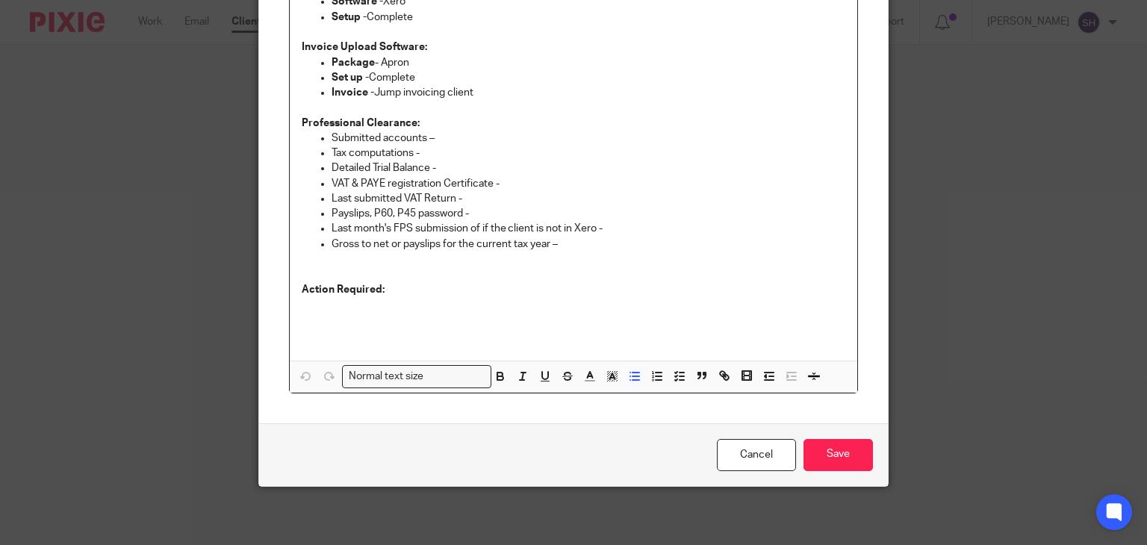
drag, startPoint x: 562, startPoint y: 243, endPoint x: 240, endPoint y: 134, distance: 339.7
click at [240, 134] on div "Edit note Content Onboarding Notes-   UTR - Received Authentication code - Rece…" at bounding box center [573, 272] width 1147 height 545
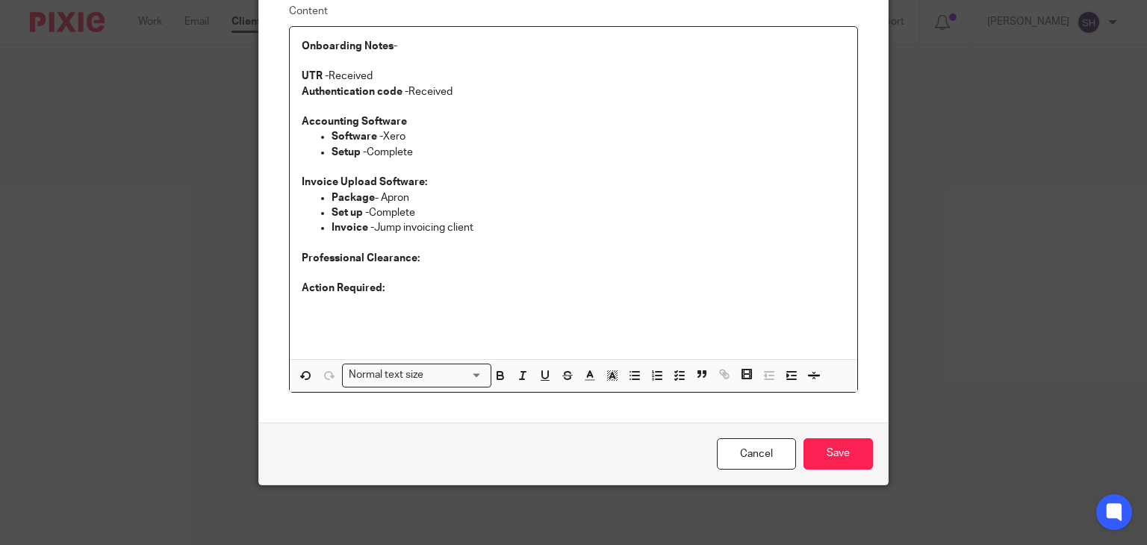
scroll to position [132, 0]
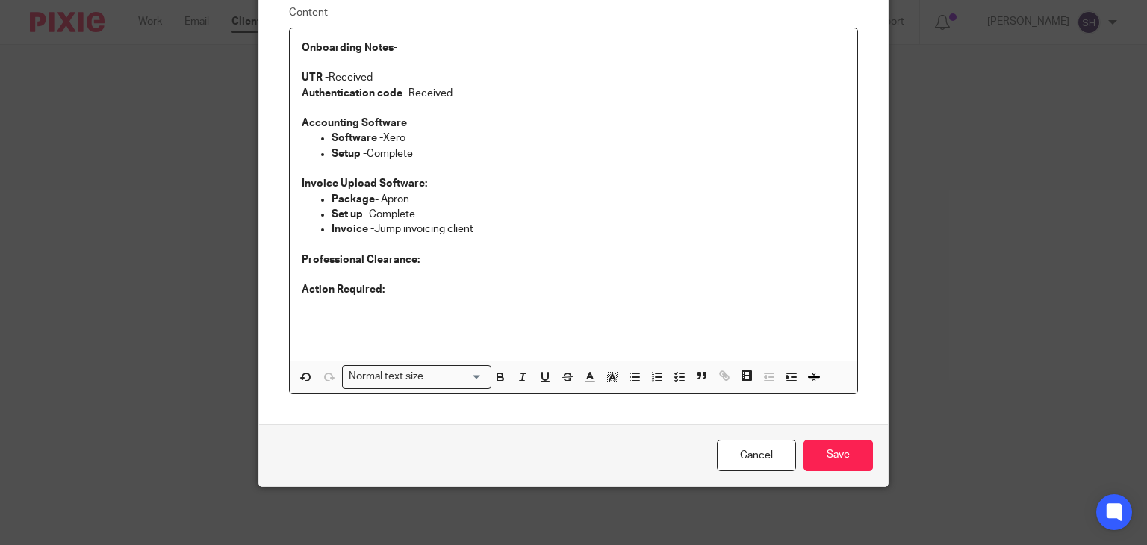
click at [443, 260] on p "Professional Clearance:" at bounding box center [574, 259] width 544 height 15
click at [399, 285] on p "Action Required:" at bounding box center [574, 289] width 544 height 15
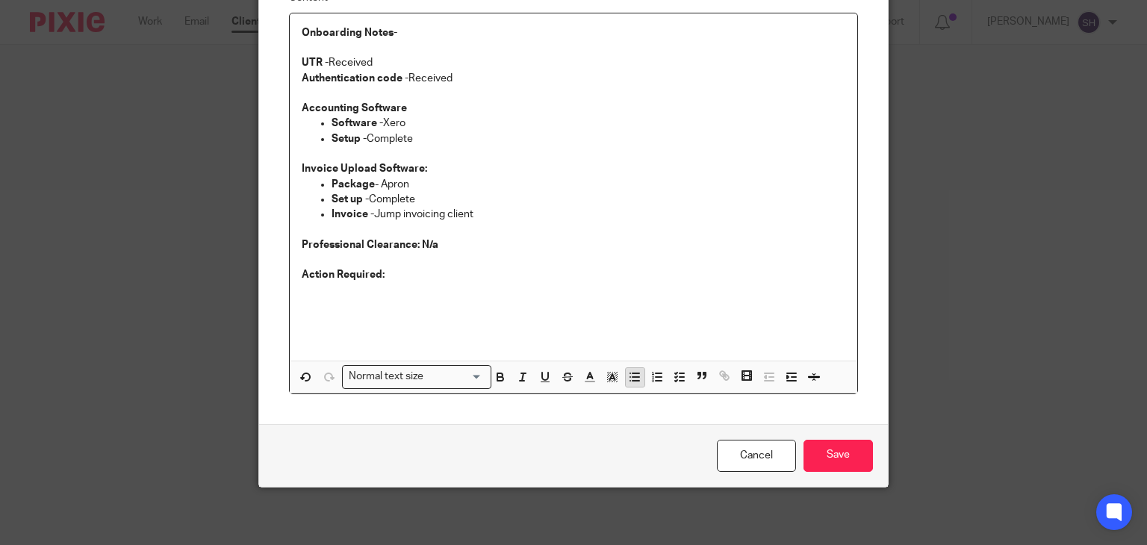
click at [628, 377] on icon "button" at bounding box center [634, 376] width 13 height 13
drag, startPoint x: 848, startPoint y: 436, endPoint x: 931, endPoint y: 426, distance: 83.4
click at [852, 435] on div "Cancel Save" at bounding box center [573, 455] width 629 height 63
click at [398, 290] on p "Fo" at bounding box center [588, 289] width 514 height 15
drag, startPoint x: 717, startPoint y: 291, endPoint x: 710, endPoint y: 294, distance: 8.0
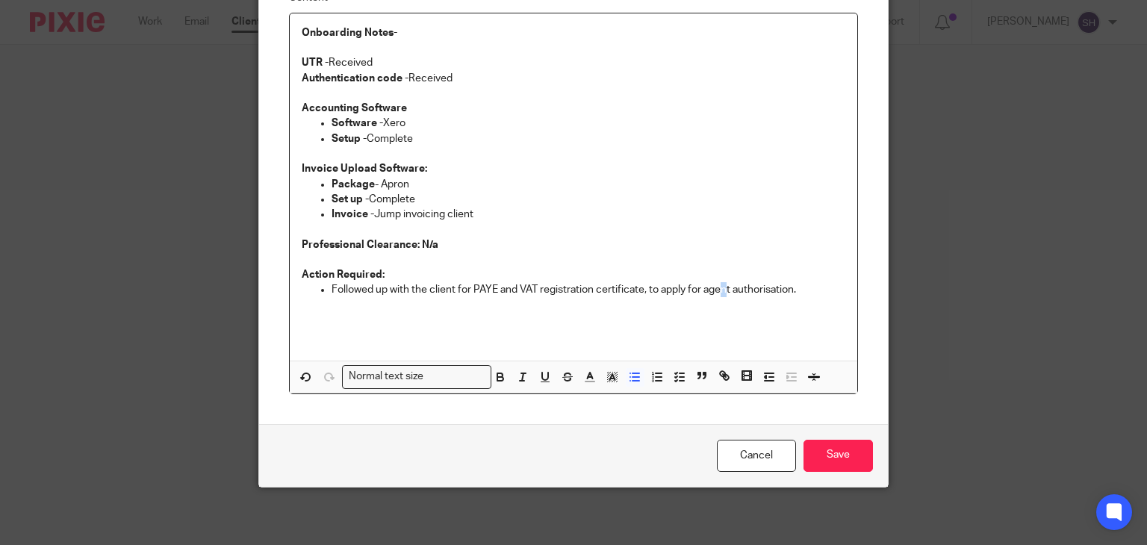
click at [717, 291] on p "Followed up with the client for PAYE and VAT registration certificate, to apply…" at bounding box center [588, 289] width 514 height 15
click at [796, 293] on p "Followed up with the client for PAYE and VAT registration certificate, to apply…" at bounding box center [588, 289] width 514 height 15
click at [813, 276] on p "Action Required:" at bounding box center [574, 274] width 544 height 15
drag, startPoint x: 855, startPoint y: 446, endPoint x: 854, endPoint y: 432, distance: 13.5
click at [855, 443] on input "Save" at bounding box center [837, 456] width 69 height 32
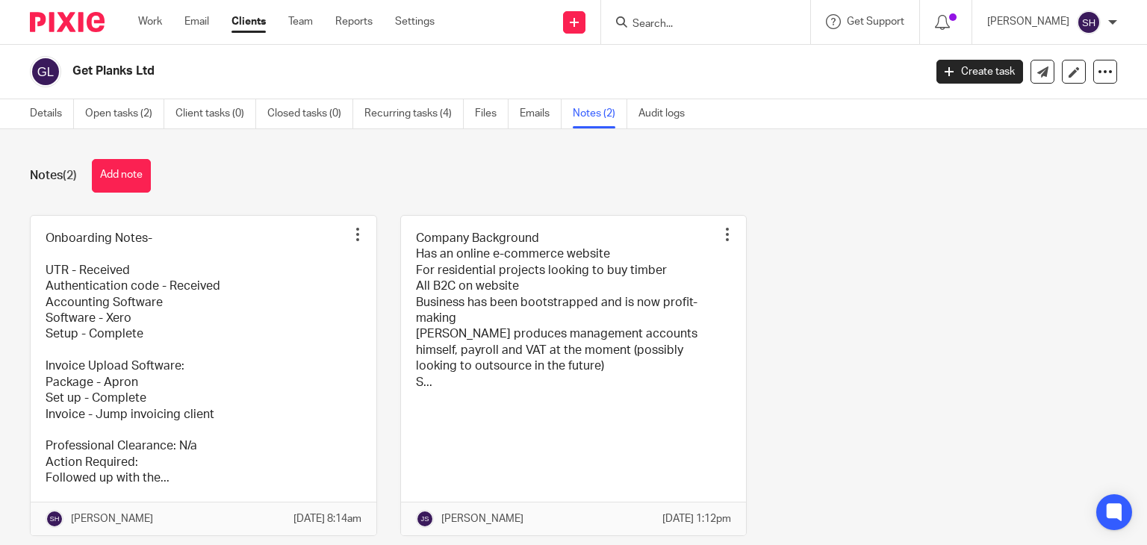
drag, startPoint x: 28, startPoint y: 113, endPoint x: 323, endPoint y: 150, distance: 297.1
click at [31, 115] on div "Details Open tasks (2) Client tasks (0) Closed tasks (0) Recurring tasks (4) Fi…" at bounding box center [361, 113] width 722 height 29
click at [52, 110] on link "Details" at bounding box center [52, 113] width 44 height 29
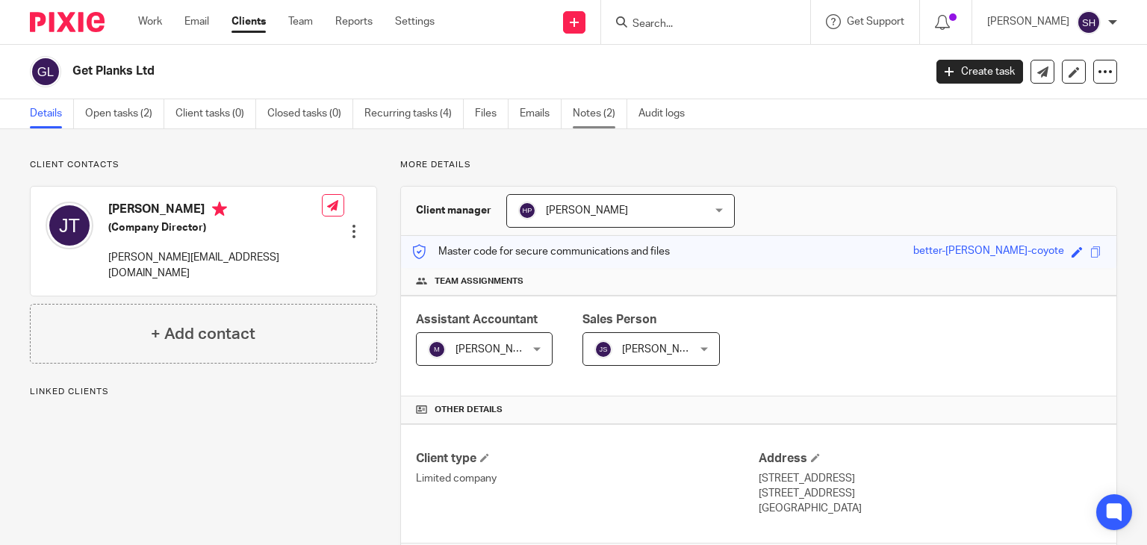
click at [584, 116] on link "Notes (2)" at bounding box center [600, 113] width 54 height 29
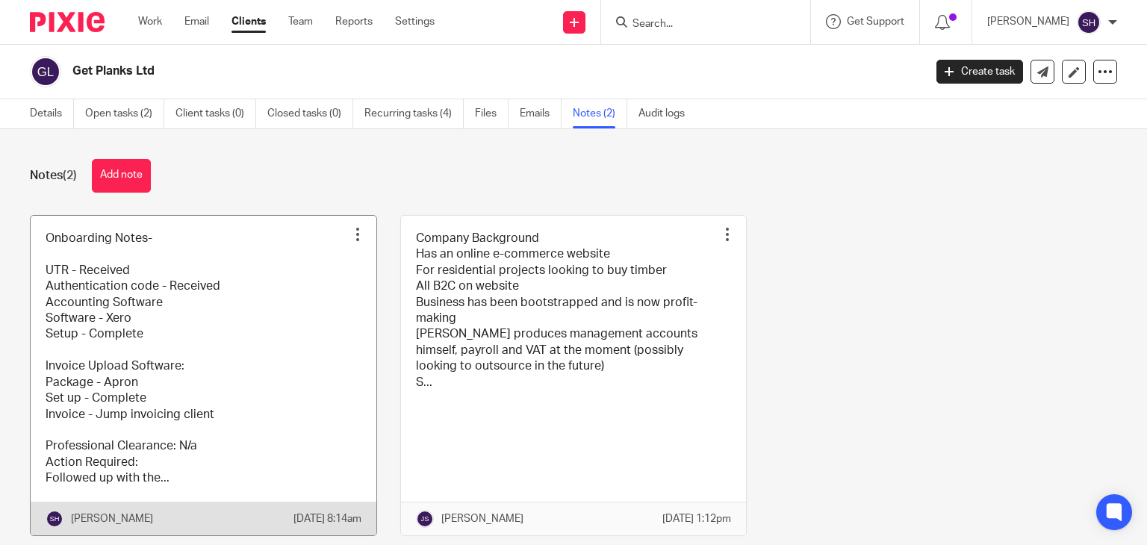
scroll to position [59, 0]
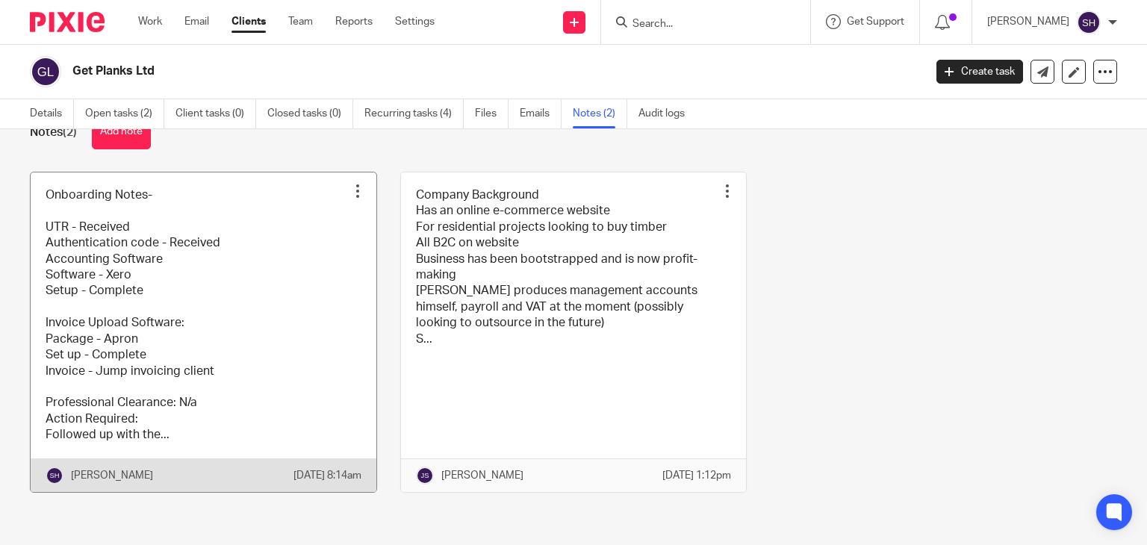
click at [219, 293] on link at bounding box center [204, 331] width 346 height 319
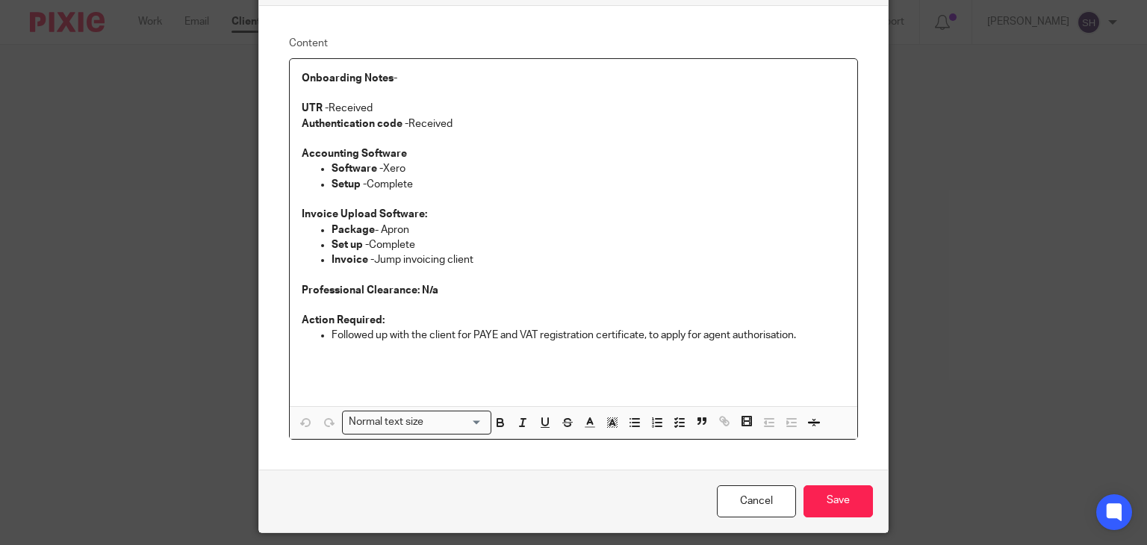
scroll to position [147, 0]
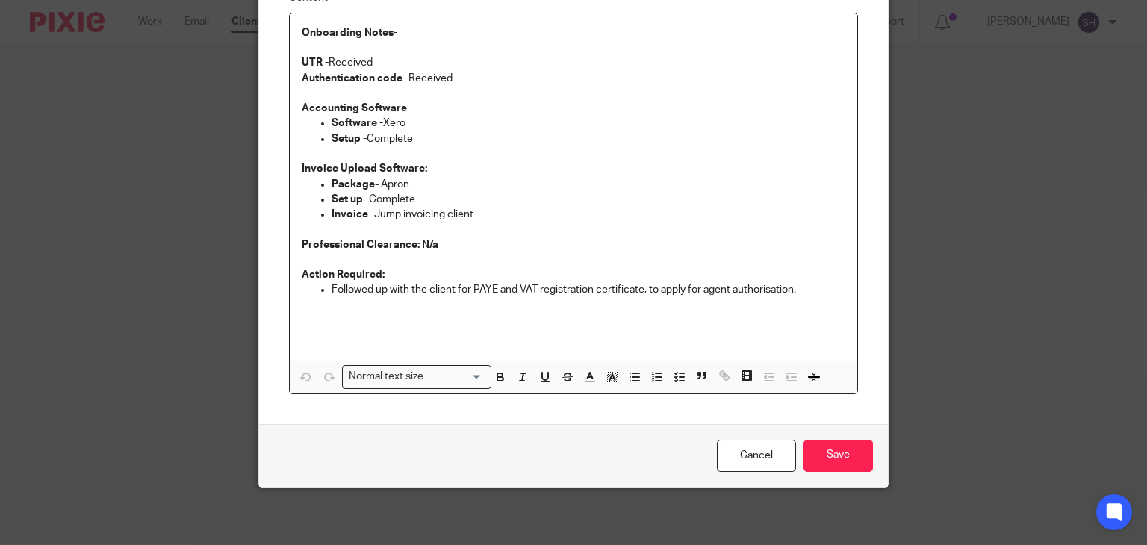
click at [800, 293] on p "Followed up with the client for PAYE and VAT registration certificate, to apply…" at bounding box center [588, 289] width 514 height 15
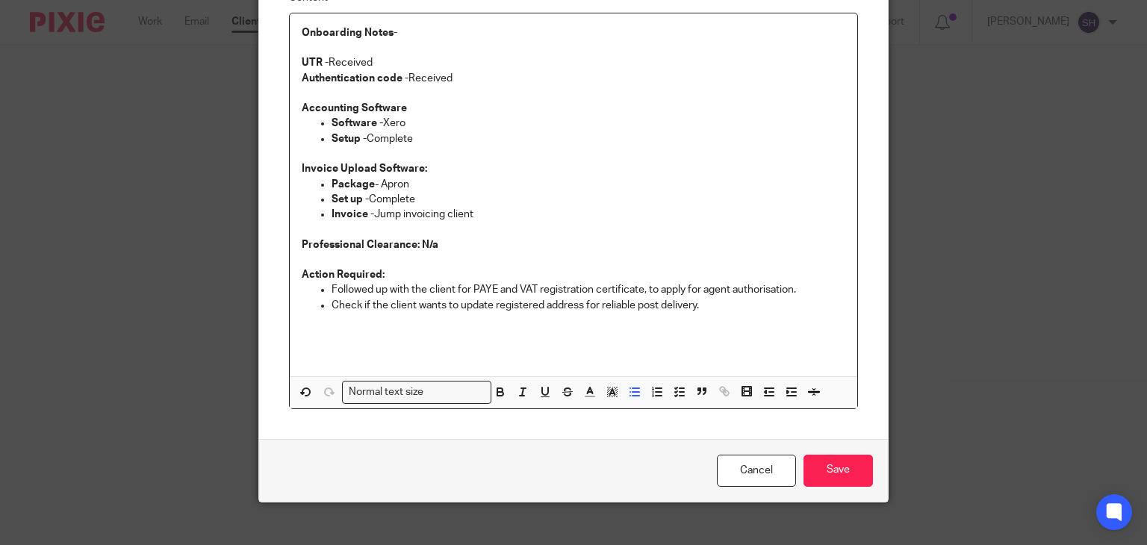
click at [719, 305] on p "Check if the client wants to update registered address for reliable post delive…" at bounding box center [588, 305] width 514 height 15
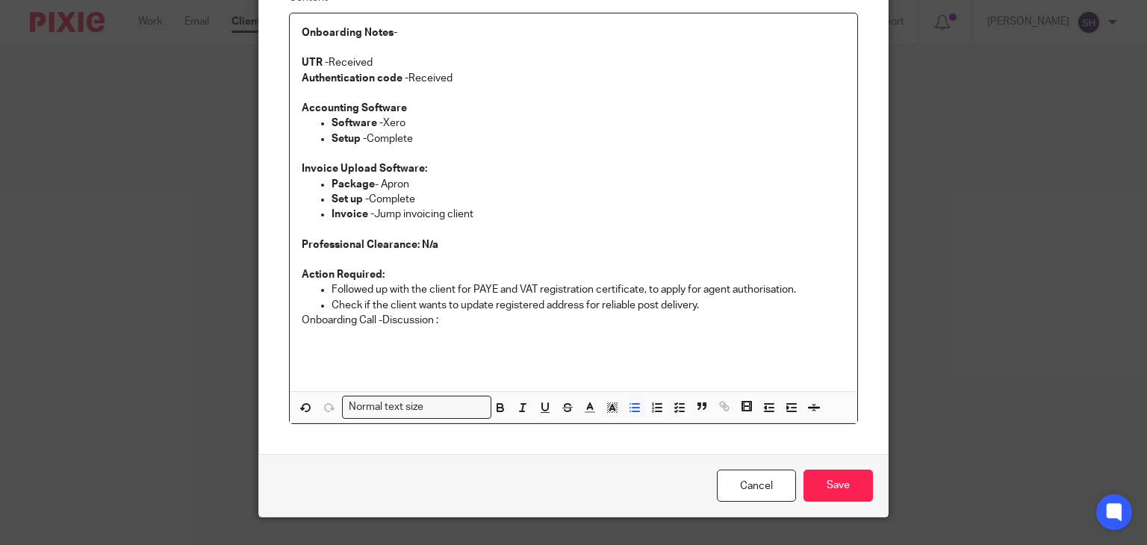
click at [719, 304] on p "Check if the client wants to update registered address for reliable post delive…" at bounding box center [588, 305] width 514 height 15
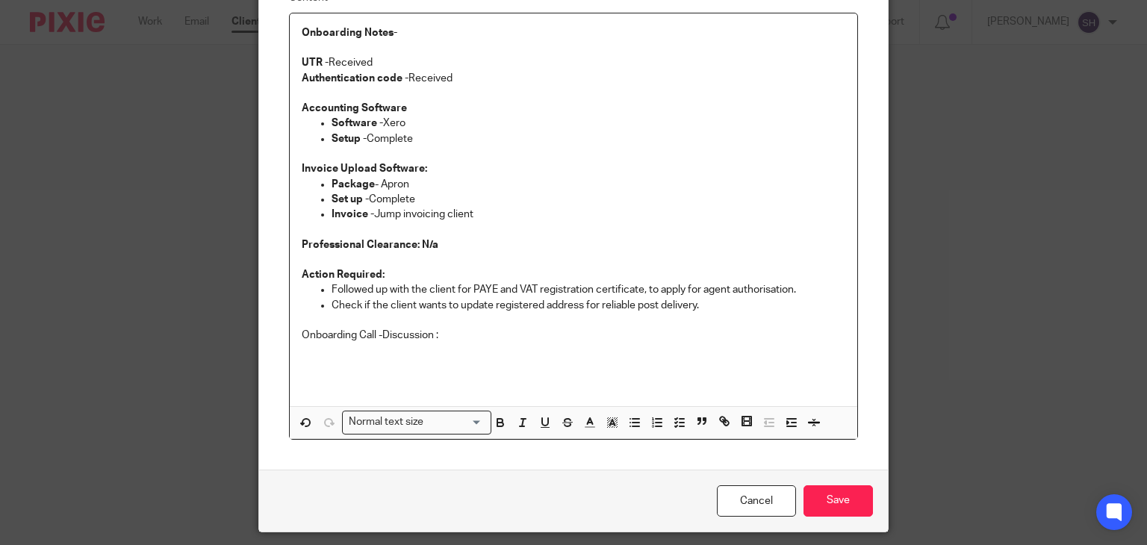
drag, startPoint x: 451, startPoint y: 331, endPoint x: 236, endPoint y: 333, distance: 215.0
click at [236, 333] on div "Edit note Content Onboarding Notes-   UTR - Received Authentication code - Rece…" at bounding box center [573, 272] width 1147 height 545
click at [478, 338] on p "Onboarding Call -Discussion :" at bounding box center [574, 335] width 544 height 15
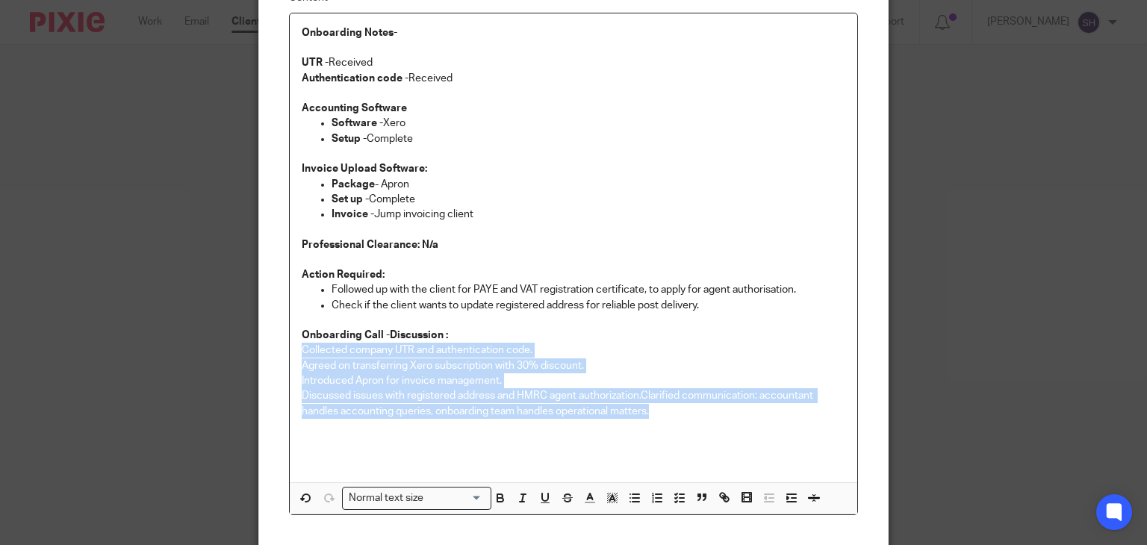
drag, startPoint x: 657, startPoint y: 410, endPoint x: 269, endPoint y: 350, distance: 392.0
click at [269, 350] on div "Content Onboarding Notes-   UTR - Received Authentication code - Received Accou…" at bounding box center [573, 252] width 629 height 584
click at [655, 495] on icon "button" at bounding box center [656, 497] width 13 height 13
click at [698, 349] on p "Collected company UTR and authentication code. Agreed on transferring Xero subs…" at bounding box center [588, 380] width 514 height 75
click at [653, 491] on icon "button" at bounding box center [656, 497] width 13 height 13
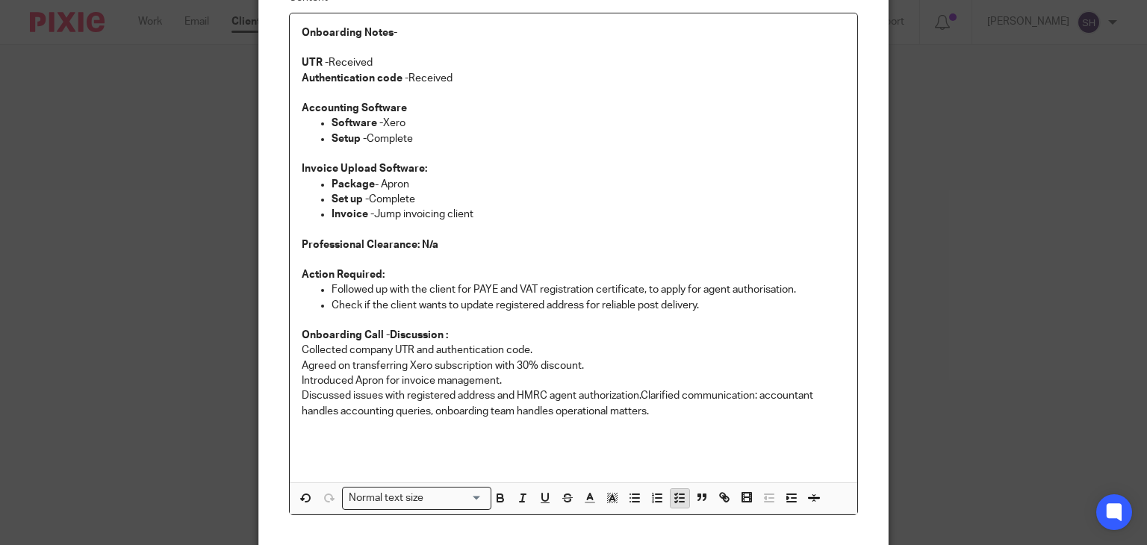
click at [679, 498] on line "button" at bounding box center [681, 498] width 4 height 0
click at [570, 358] on p "Collected company UTR and authentication code. Agreed on transferring Xero subs…" at bounding box center [574, 380] width 544 height 75
drag, startPoint x: 293, startPoint y: 346, endPoint x: 558, endPoint y: 346, distance: 265.0
click at [558, 346] on div "Onboarding Notes-   UTR - Received Authentication code - Received Accounting So…" at bounding box center [574, 247] width 568 height 469
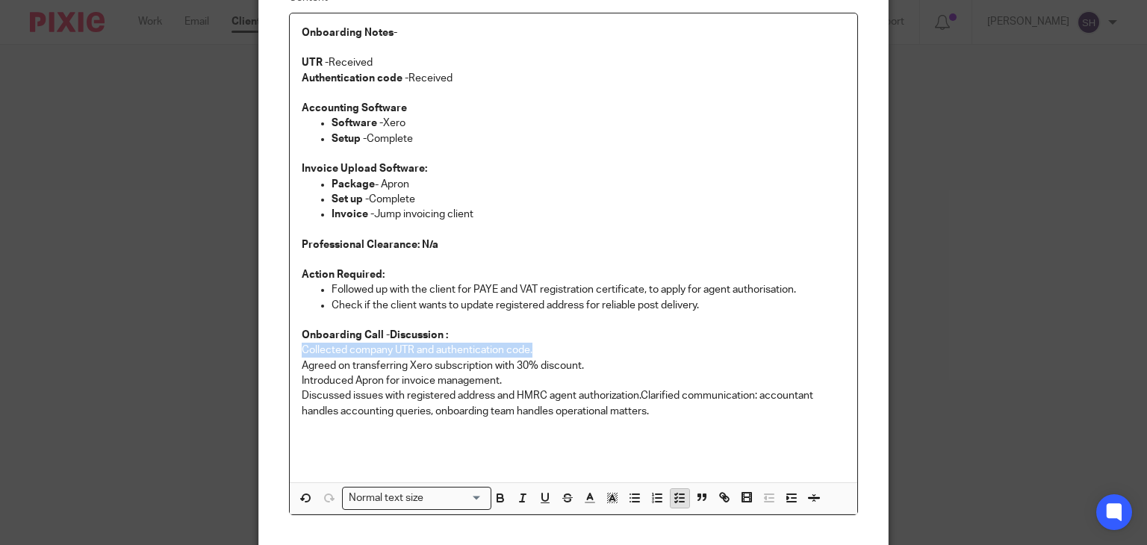
click at [673, 493] on icon "button" at bounding box center [679, 497] width 13 height 13
click at [673, 499] on icon "button" at bounding box center [679, 497] width 13 height 13
click at [632, 493] on icon "button" at bounding box center [634, 497] width 13 height 13
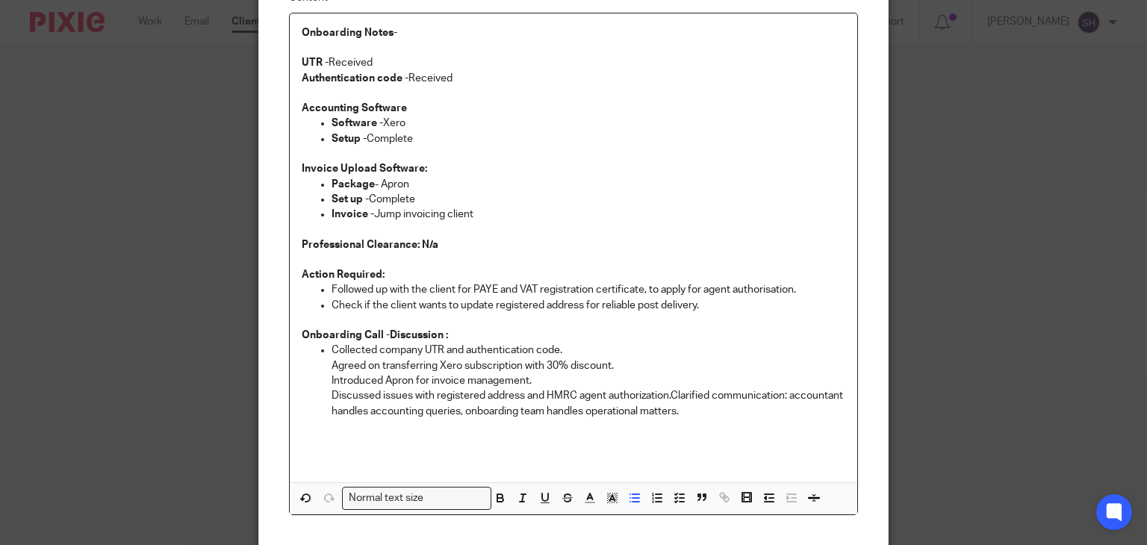
drag, startPoint x: 540, startPoint y: 387, endPoint x: 553, endPoint y: 350, distance: 38.7
click at [540, 386] on p "Collected company UTR and authentication code. Agreed on transferring Xero subs…" at bounding box center [588, 380] width 514 height 75
click at [331, 367] on p "Collected company UTR and authentication code. Agreed on transferring Xero subs…" at bounding box center [588, 380] width 514 height 75
click at [331, 362] on p "Collected company UTR and authentication code. Agreed on transferring Xero subs…" at bounding box center [588, 380] width 514 height 75
click at [331, 378] on p "Agreed on transferring Xero subscription with 30% discount. Introduced Apron fo…" at bounding box center [588, 388] width 514 height 60
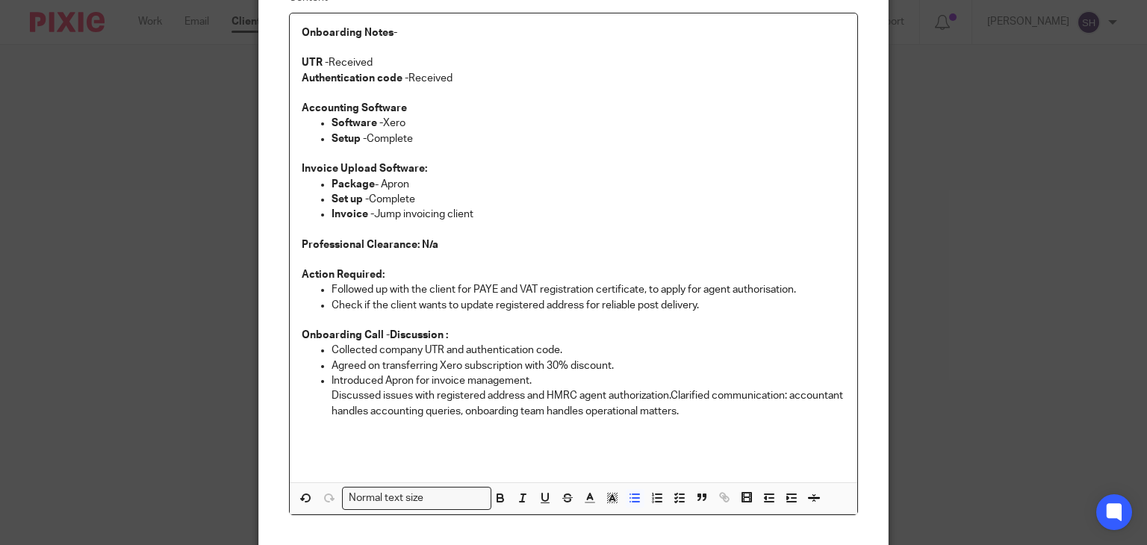
click at [324, 396] on ul "Collected company UTR and authentication code. Agreed on transferring Xero subs…" at bounding box center [574, 380] width 544 height 75
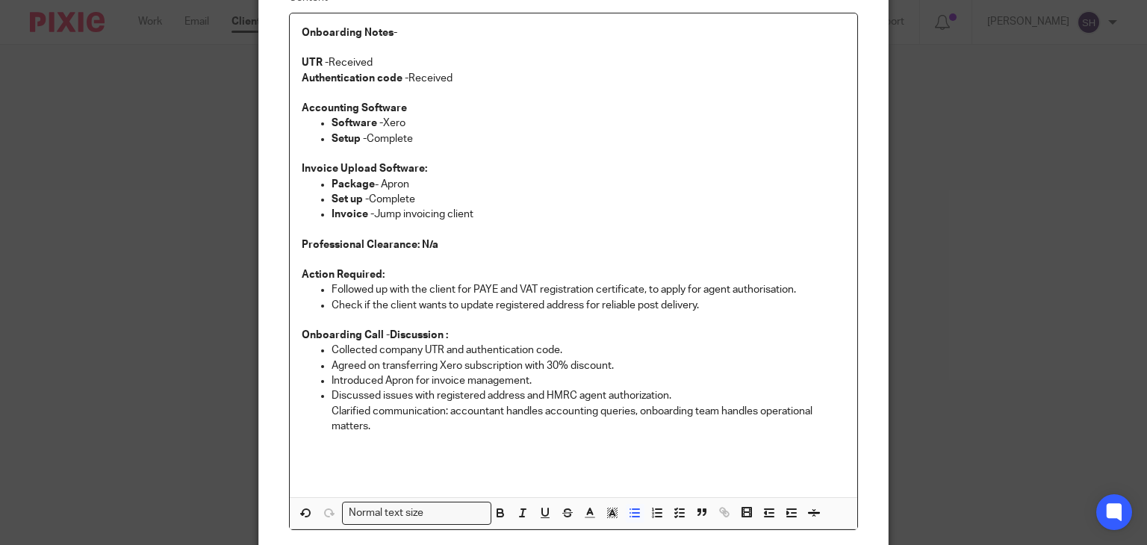
click at [331, 404] on p "Discussed issues with registered address and HMRC agent authorization. Clarifie…" at bounding box center [588, 411] width 514 height 46
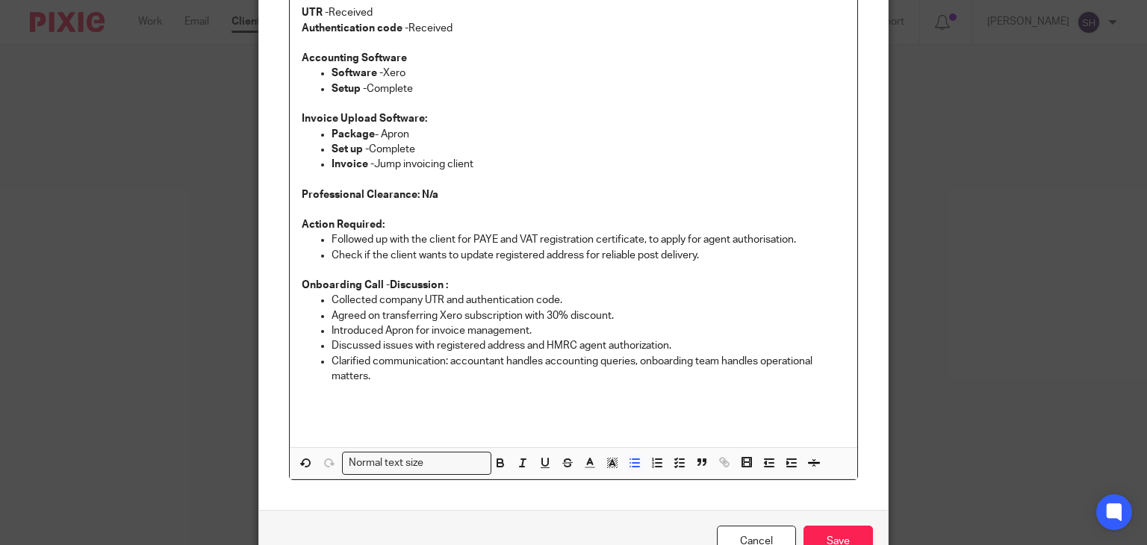
scroll to position [284, 0]
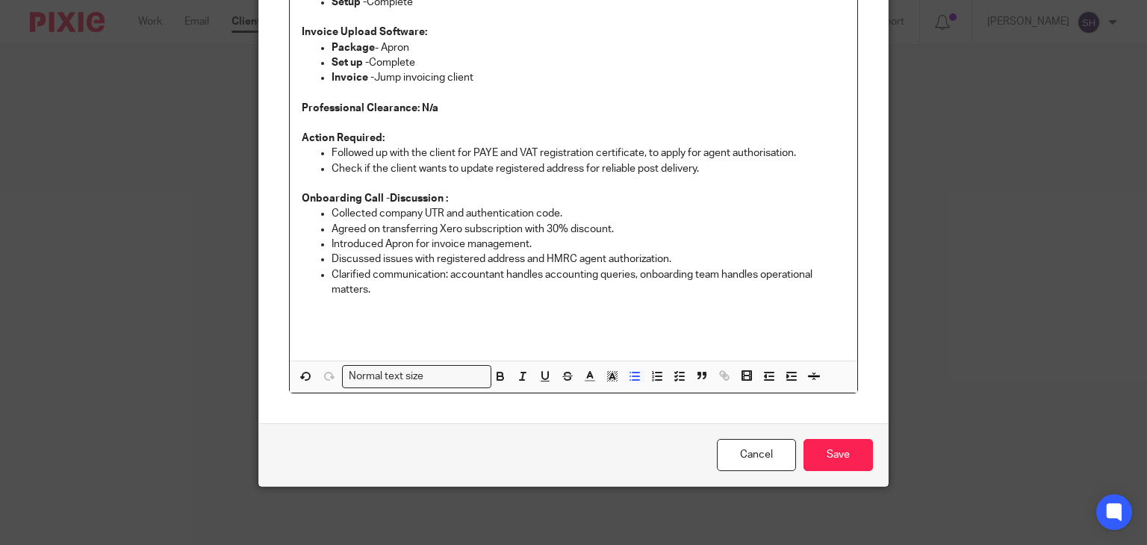
drag, startPoint x: 854, startPoint y: 449, endPoint x: 275, endPoint y: 2, distance: 731.3
click at [853, 449] on input "Save" at bounding box center [837, 455] width 69 height 32
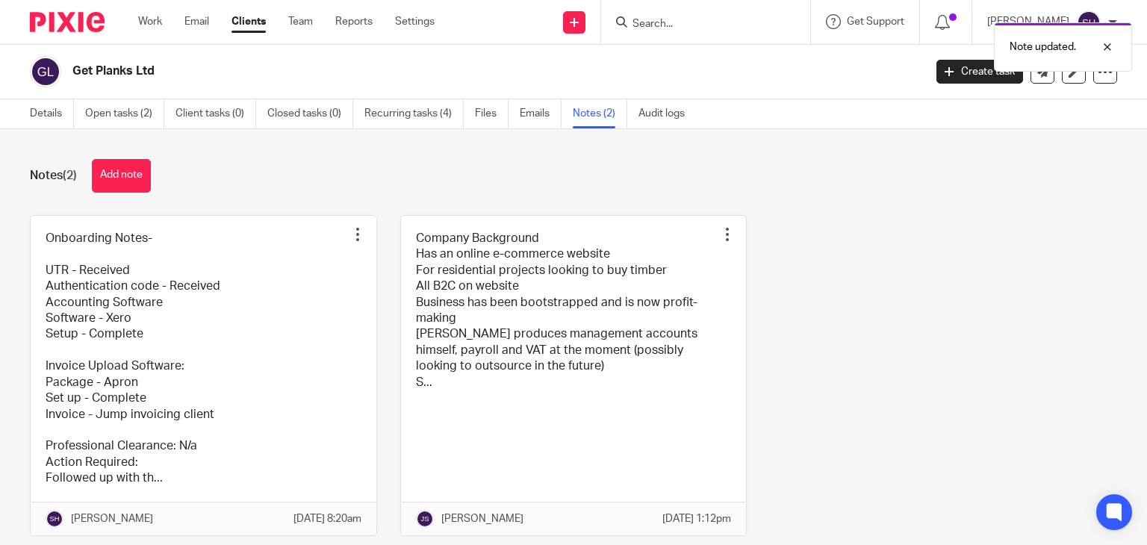
click at [655, 16] on div "Note updated." at bounding box center [852, 43] width 558 height 57
click at [654, 19] on div "Note updated." at bounding box center [852, 43] width 558 height 57
drag, startPoint x: 628, startPoint y: 25, endPoint x: 642, endPoint y: 37, distance: 19.0
click at [628, 25] on div "Note updated." at bounding box center [852, 43] width 558 height 57
drag, startPoint x: 682, startPoint y: 73, endPoint x: 753, endPoint y: 93, distance: 73.7
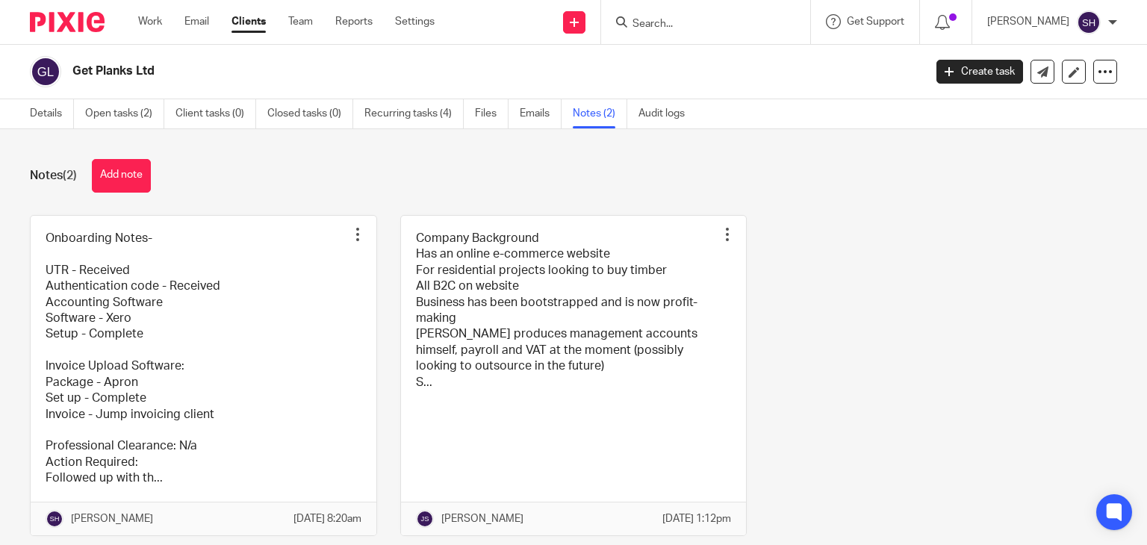
click at [693, 79] on h2 "Get Planks Ltd" at bounding box center [408, 71] width 673 height 16
click at [767, 270] on div "Onboarding Notes- UTR - Received Authentication code - Received Accounting Soft…" at bounding box center [562, 386] width 1110 height 343
click at [643, 22] on input "Search" at bounding box center [698, 24] width 134 height 13
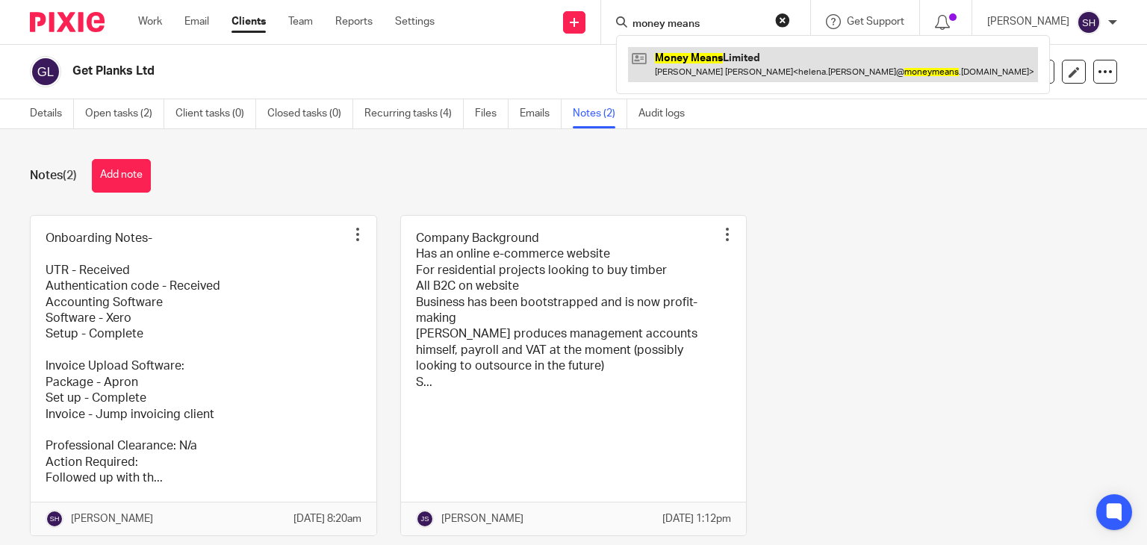
type input "money means"
click at [726, 76] on link at bounding box center [833, 64] width 410 height 34
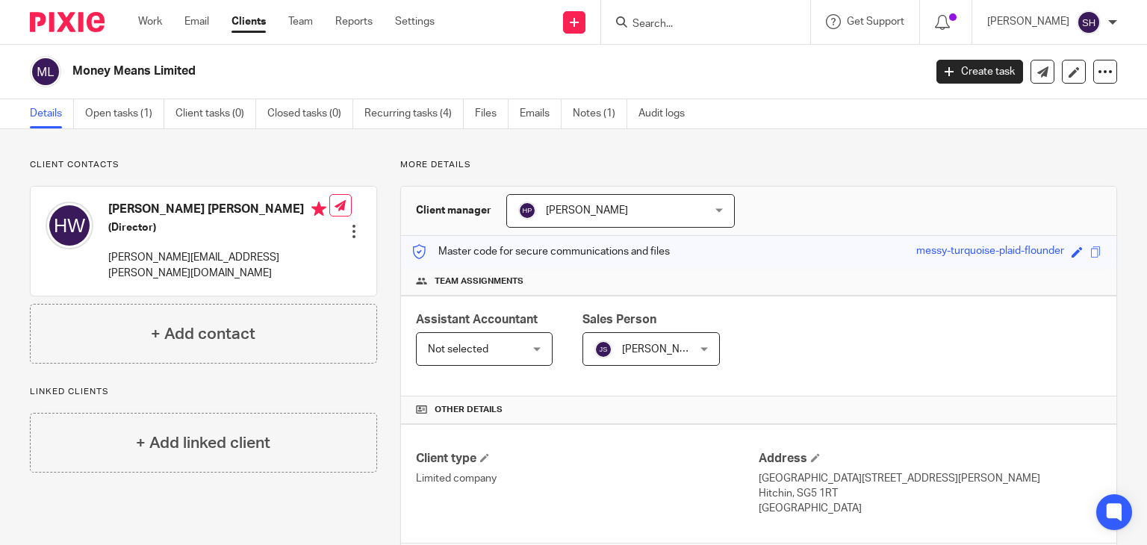
drag, startPoint x: 69, startPoint y: 69, endPoint x: 245, endPoint y: 63, distance: 175.5
click at [245, 63] on div "Money Means Limited" at bounding box center [472, 71] width 884 height 31
copy h2 "Money Means Limited"
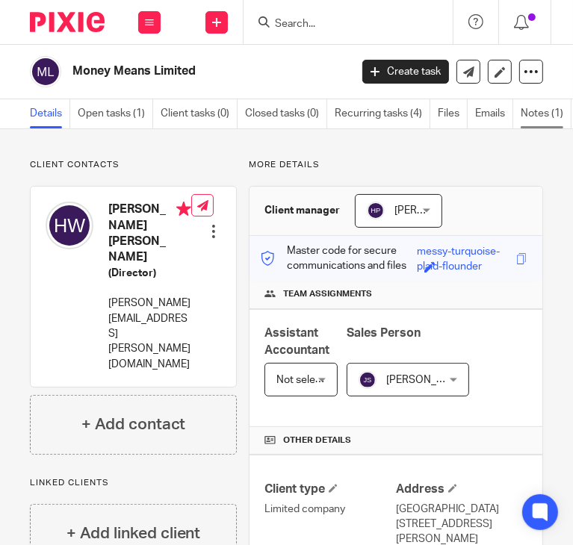
click at [537, 100] on link "Notes (1)" at bounding box center [545, 113] width 51 height 29
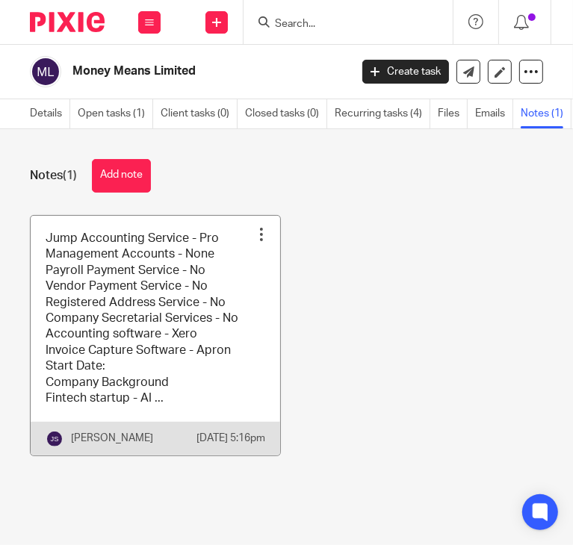
click at [119, 319] on link at bounding box center [155, 336] width 249 height 240
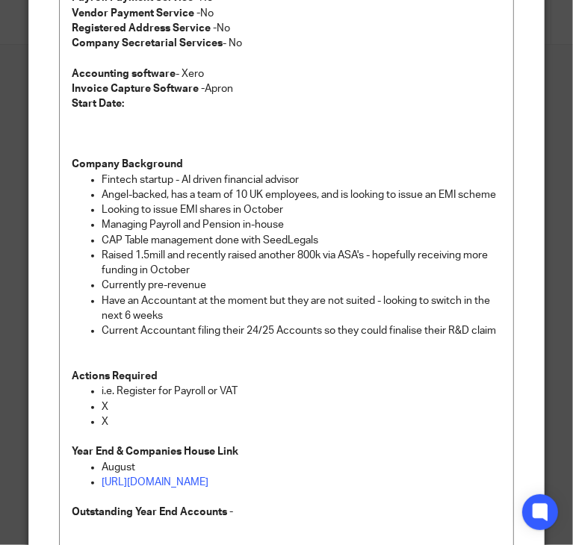
scroll to position [550, 0]
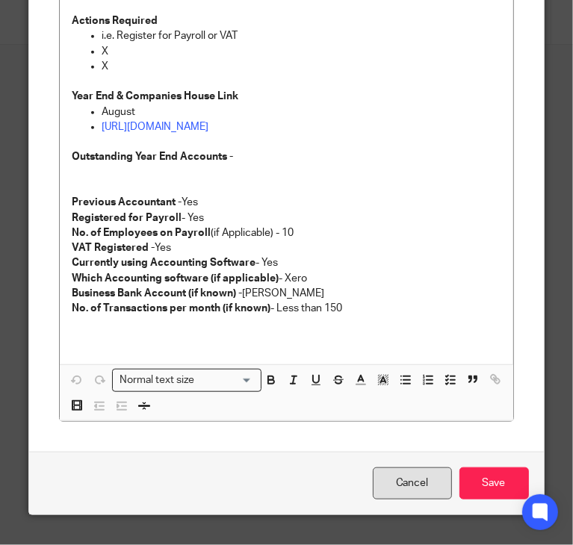
click at [386, 478] on link "Cancel" at bounding box center [411, 483] width 79 height 32
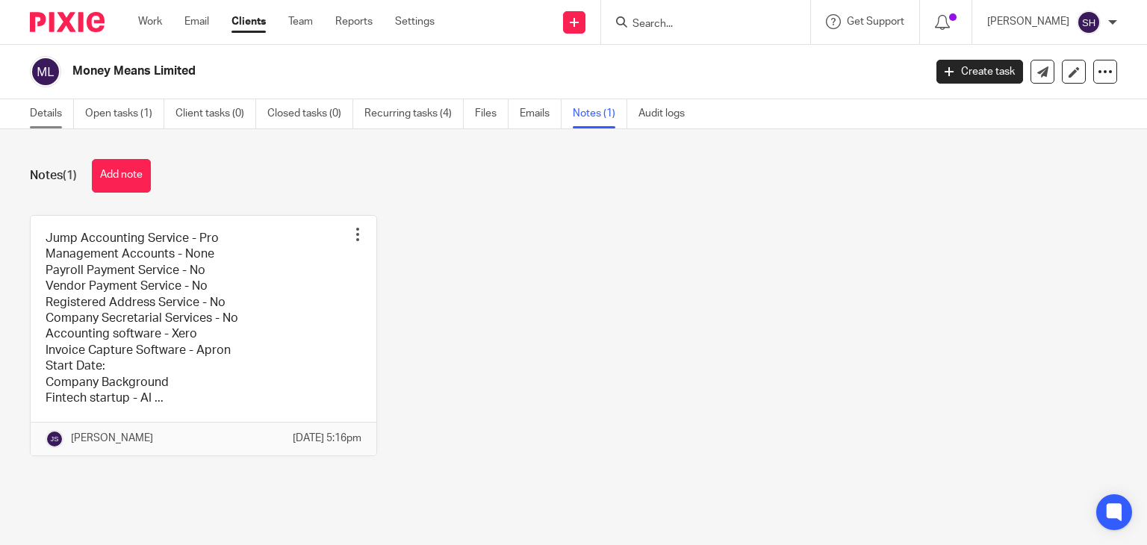
click at [39, 120] on link "Details" at bounding box center [52, 113] width 44 height 29
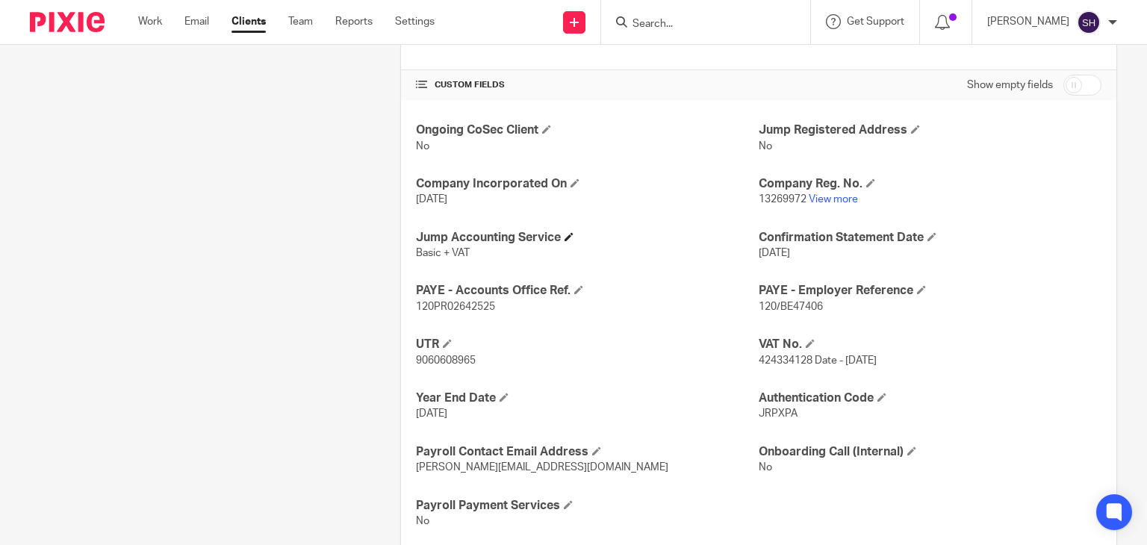
scroll to position [509, 0]
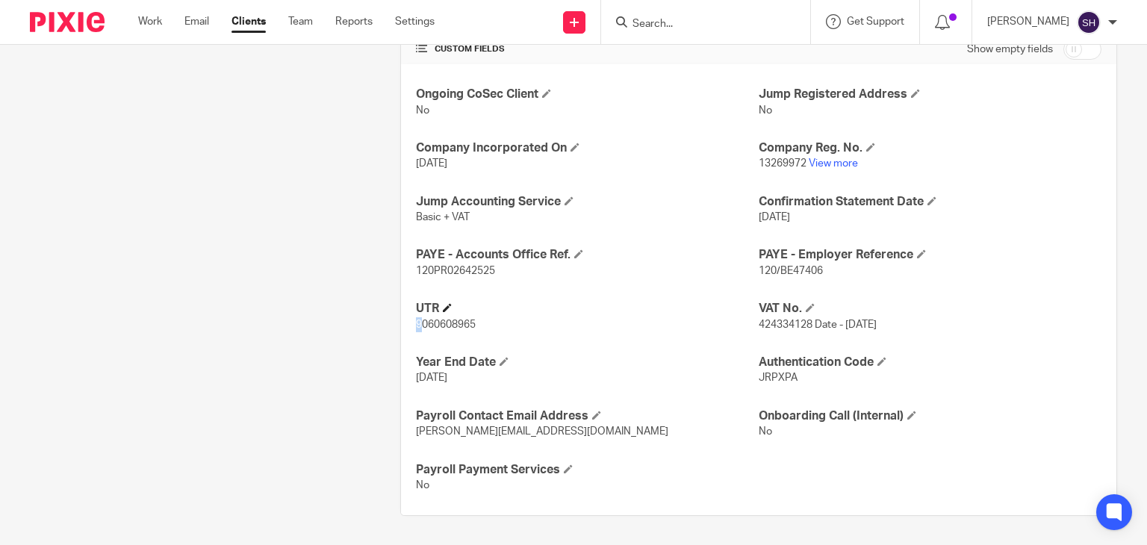
drag, startPoint x: 427, startPoint y: 322, endPoint x: 493, endPoint y: 314, distance: 66.2
click at [493, 314] on div "UTR 9060608965" at bounding box center [587, 316] width 343 height 31
click at [490, 317] on p "9060608965" at bounding box center [587, 324] width 343 height 15
drag, startPoint x: 408, startPoint y: 320, endPoint x: 505, endPoint y: 325, distance: 97.1
click at [505, 325] on div "Ongoing CoSec Client No Jump Registered Address No Company Incorporated On 16 M…" at bounding box center [758, 289] width 715 height 451
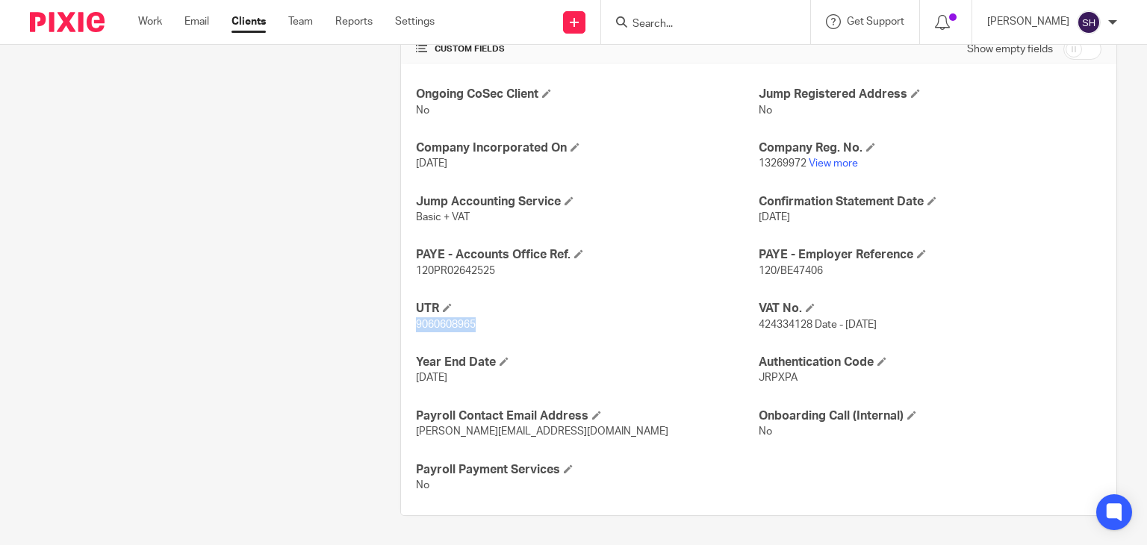
copy span "9060608965"
drag, startPoint x: 800, startPoint y: 164, endPoint x: 752, endPoint y: 168, distance: 48.7
click at [758, 168] on p "13269972 View more" at bounding box center [929, 163] width 343 height 15
copy span "13269972"
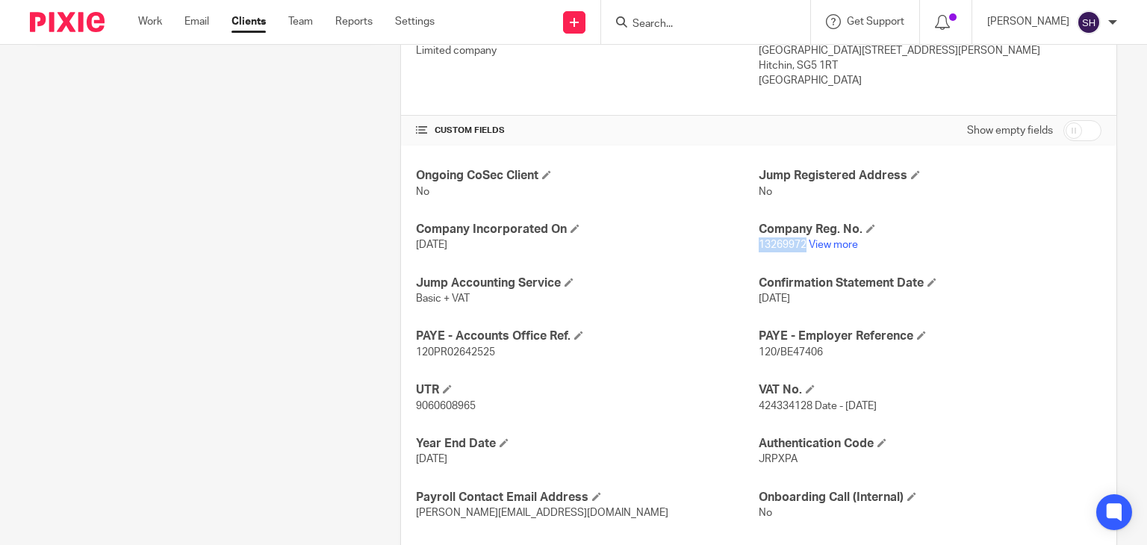
scroll to position [0, 0]
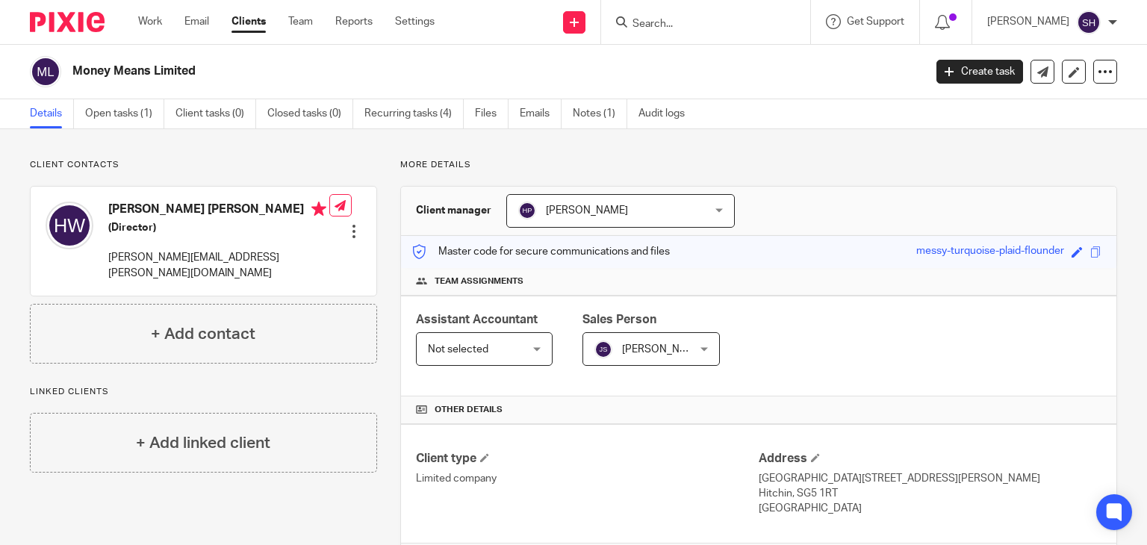
drag, startPoint x: 72, startPoint y: 60, endPoint x: 290, endPoint y: 63, distance: 217.2
click at [290, 63] on div "Money Means Limited" at bounding box center [472, 71] width 884 height 31
copy h2 "Money Means Limited"
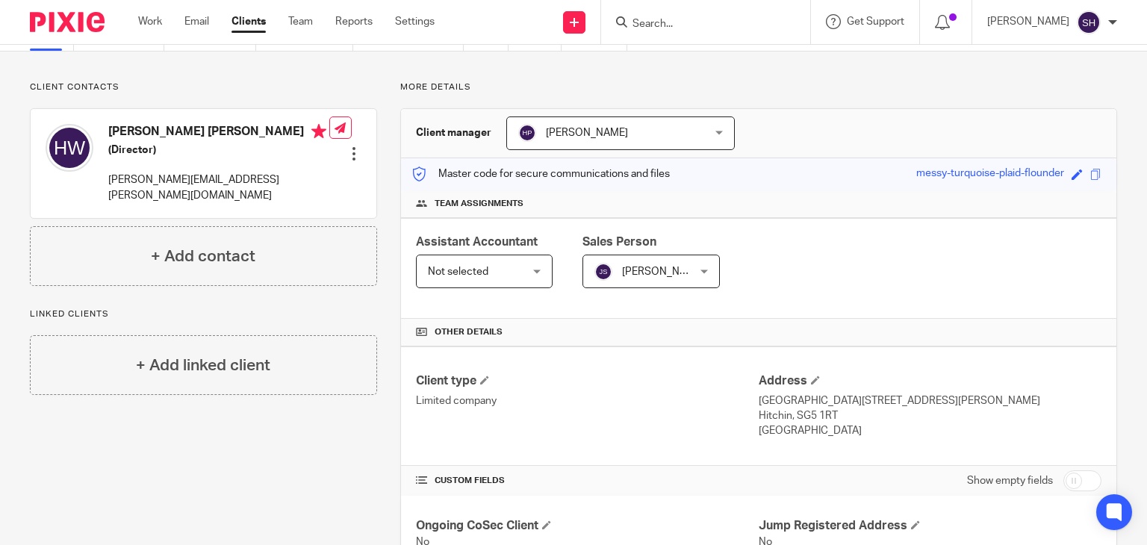
scroll to position [61, 0]
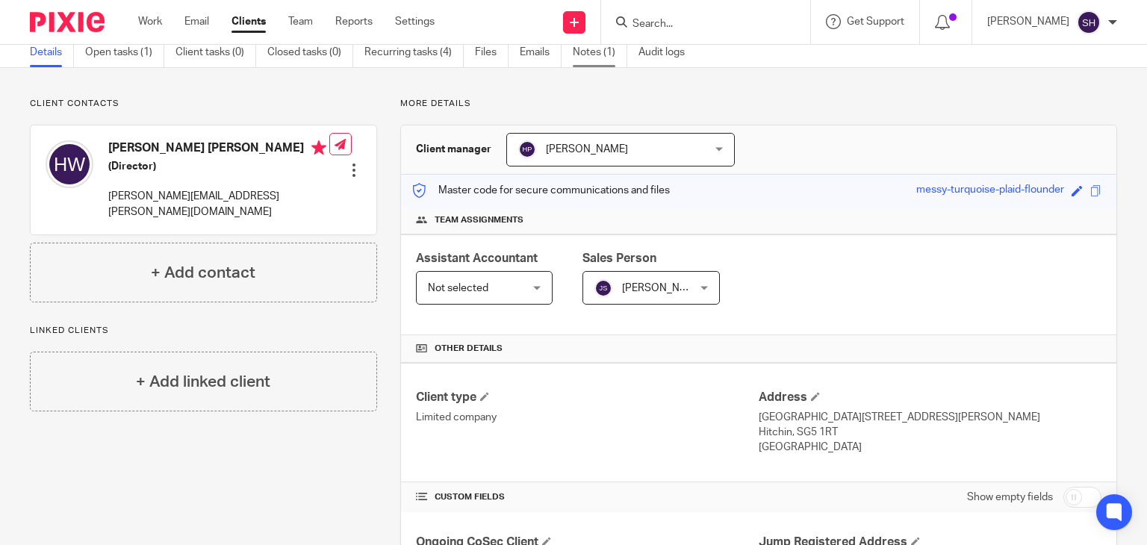
click at [586, 62] on link "Notes (1)" at bounding box center [600, 52] width 54 height 29
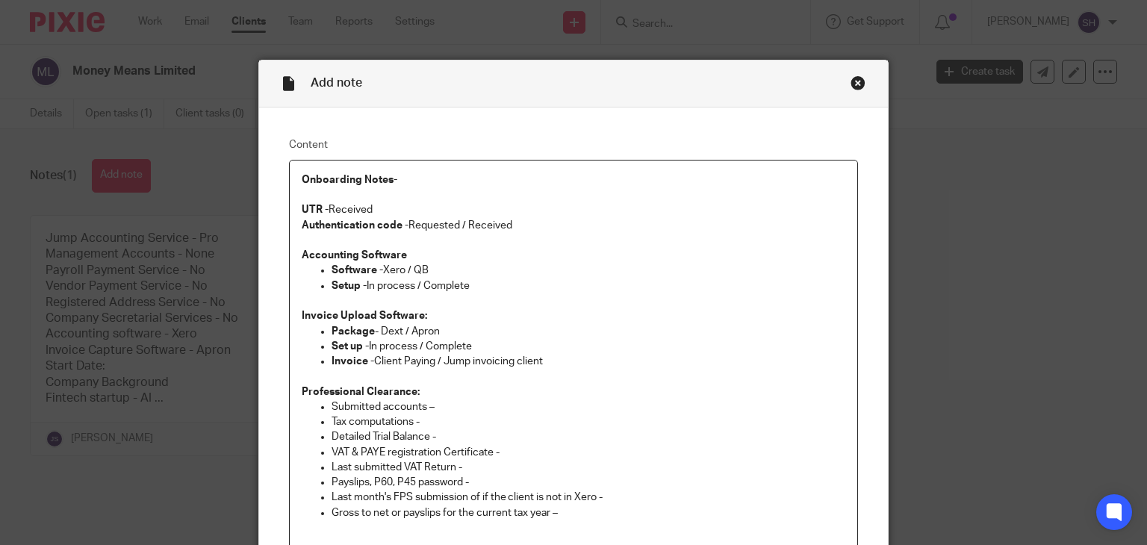
scroll to position [37, 0]
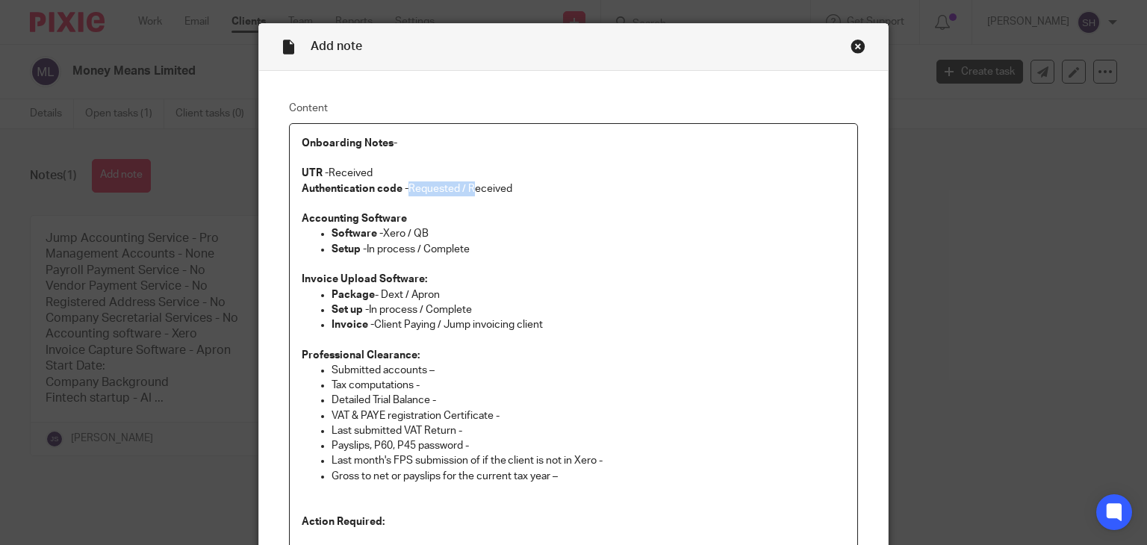
drag, startPoint x: 404, startPoint y: 185, endPoint x: 466, endPoint y: 187, distance: 62.0
click at [466, 187] on p "Authentication code - Requested / Received" at bounding box center [574, 188] width 544 height 15
drag, startPoint x: 481, startPoint y: 243, endPoint x: 490, endPoint y: 269, distance: 28.3
click at [478, 250] on p "Setup - In process / Complete" at bounding box center [588, 249] width 514 height 15
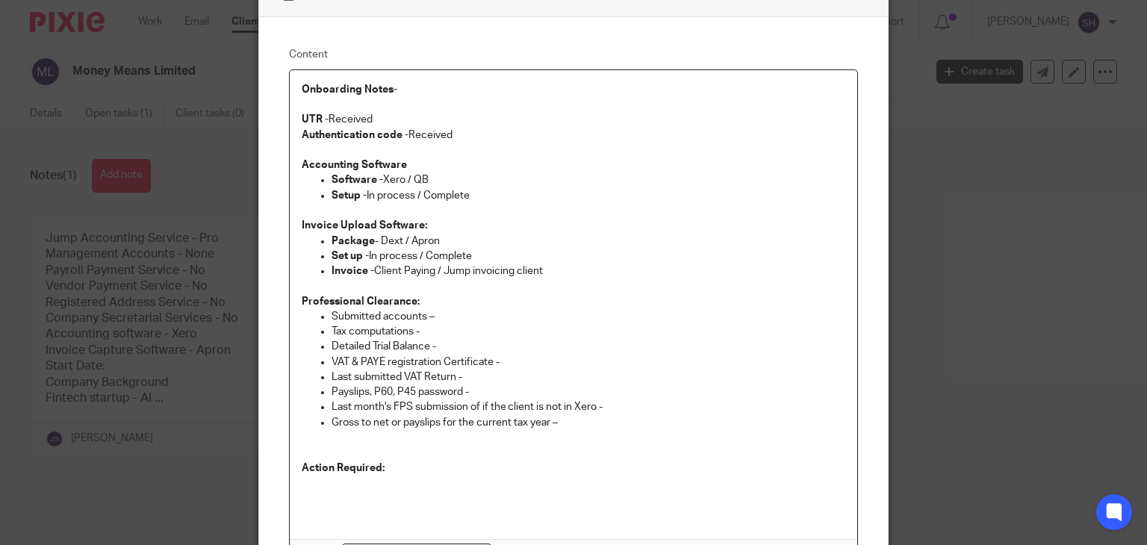
scroll to position [111, 0]
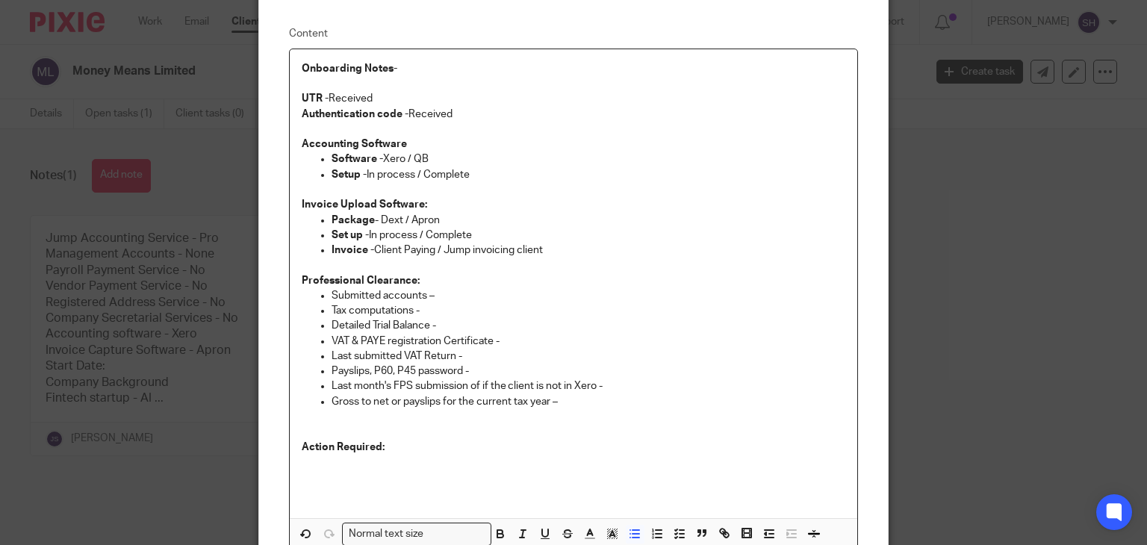
drag, startPoint x: 403, startPoint y: 155, endPoint x: 463, endPoint y: 152, distance: 59.8
click at [463, 152] on p "Software - Xero / QB" at bounding box center [588, 159] width 514 height 15
drag, startPoint x: 376, startPoint y: 216, endPoint x: 406, endPoint y: 221, distance: 30.3
click at [406, 221] on p "Package - Dext / Apron" at bounding box center [588, 220] width 514 height 15
drag, startPoint x: 479, startPoint y: 169, endPoint x: 357, endPoint y: 13, distance: 198.9
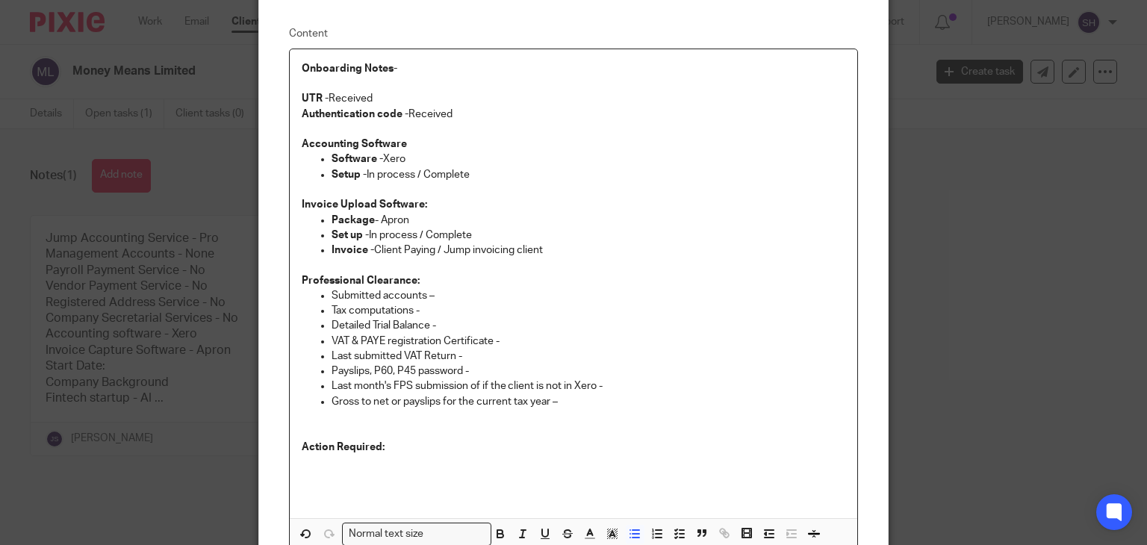
click at [477, 163] on div "Onboarding Notes-   UTR - Received Authentication code - Received Accounting So…" at bounding box center [574, 283] width 568 height 469
drag, startPoint x: 416, startPoint y: 231, endPoint x: 565, endPoint y: 246, distance: 150.0
click at [565, 246] on div "Onboarding Notes-   UTR - Received Authentication code - Received Accounting So…" at bounding box center [574, 283] width 568 height 469
click at [519, 211] on div "Onboarding Notes-   UTR - Received Authentication code - Received Accounting So…" at bounding box center [574, 283] width 568 height 469
drag, startPoint x: 493, startPoint y: 231, endPoint x: 424, endPoint y: 213, distance: 71.2
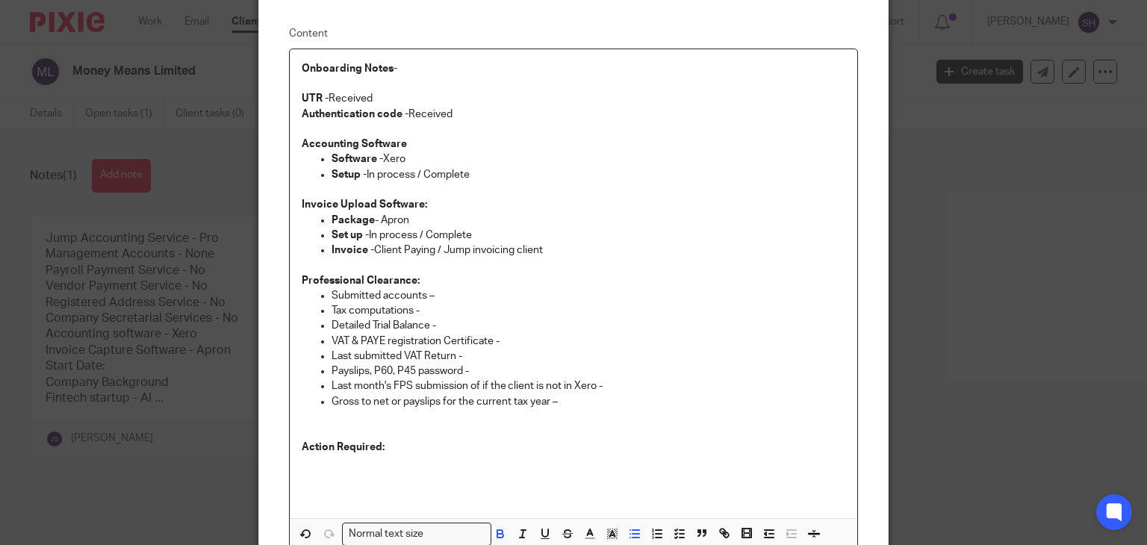
click at [424, 213] on div "Onboarding Notes-   UTR - Received Authentication code - Received Accounting So…" at bounding box center [574, 283] width 568 height 469
click at [433, 225] on p "Package - Apron" at bounding box center [588, 220] width 514 height 15
click at [533, 246] on p "Invoice - Client Paying / Jump invoicing client" at bounding box center [588, 250] width 514 height 15
drag, startPoint x: 418, startPoint y: 231, endPoint x: 469, endPoint y: 234, distance: 50.9
click at [469, 234] on p "Set up - In process / Complete" at bounding box center [588, 235] width 514 height 15
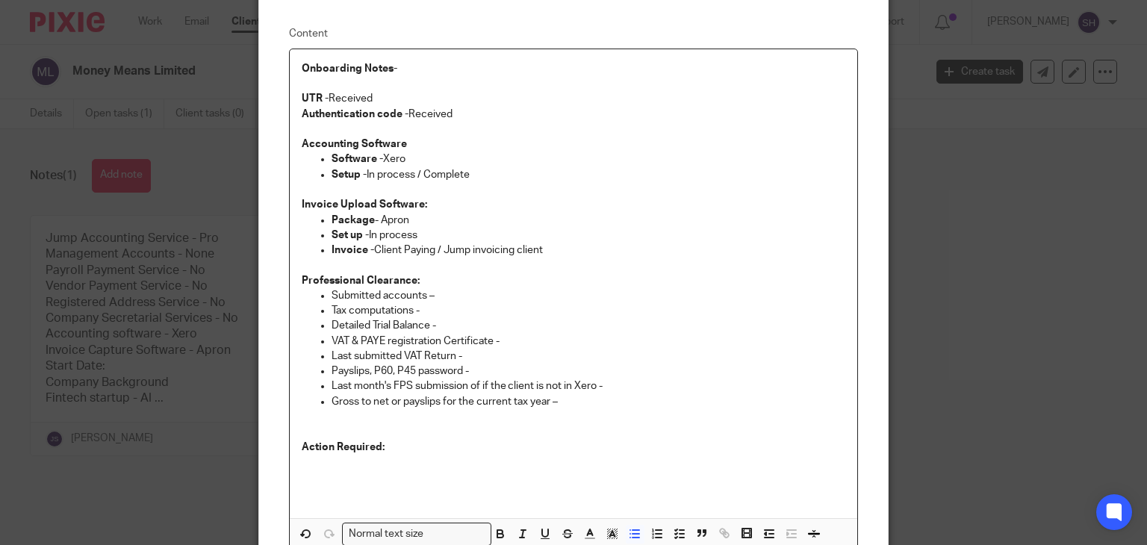
click at [467, 249] on p "Invoice - Client Paying / Jump invoicing client" at bounding box center [588, 250] width 514 height 15
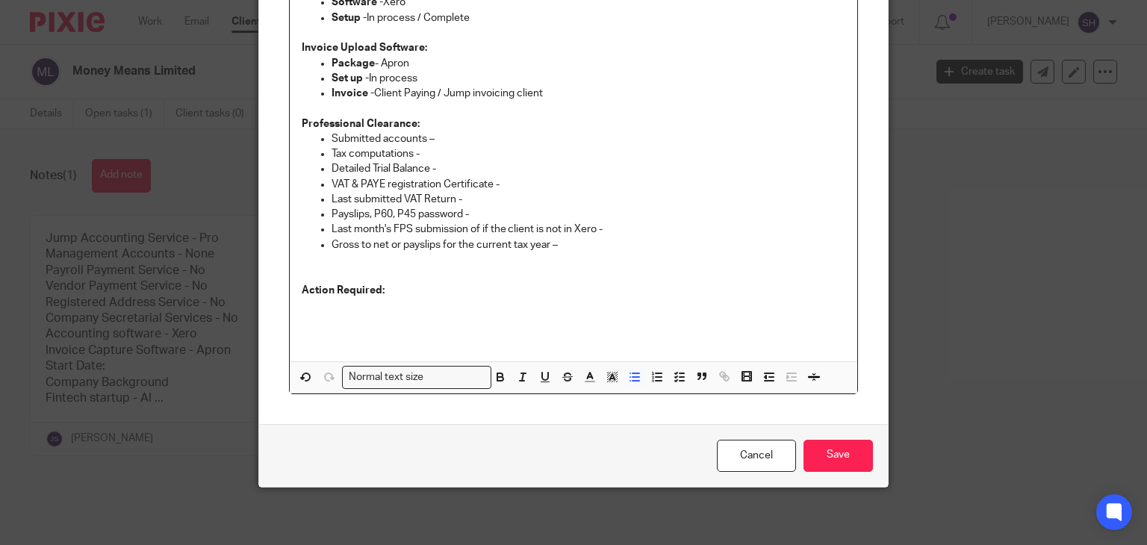
scroll to position [269, 0]
click at [424, 116] on p "Professional Clearance:" at bounding box center [574, 123] width 544 height 15
drag, startPoint x: 756, startPoint y: 445, endPoint x: 709, endPoint y: 433, distance: 48.5
click at [755, 446] on link "Cancel" at bounding box center [756, 455] width 79 height 32
